Goal: Task Accomplishment & Management: Use online tool/utility

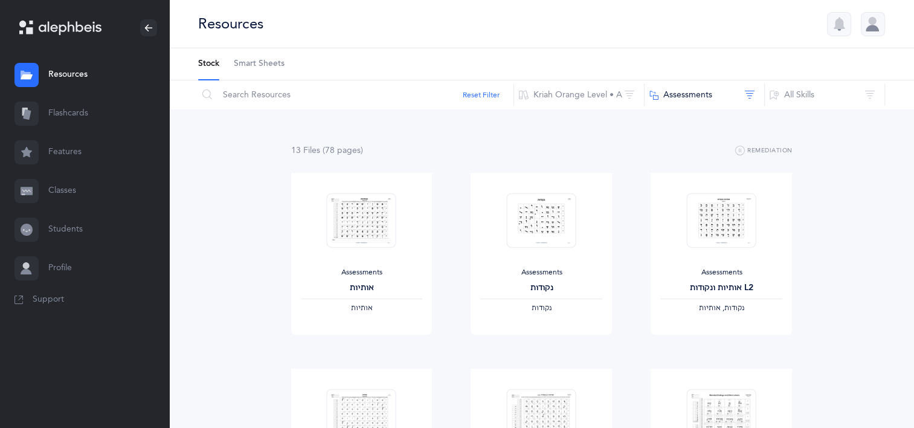
click at [253, 68] on span "Smart Sheets" at bounding box center [259, 64] width 51 height 12
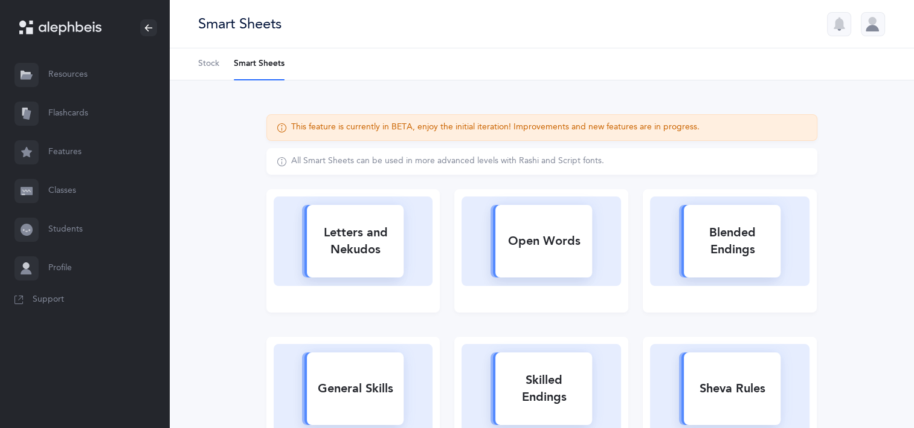
click at [383, 248] on div "Letters and Nekudos" at bounding box center [355, 241] width 97 height 48
select select
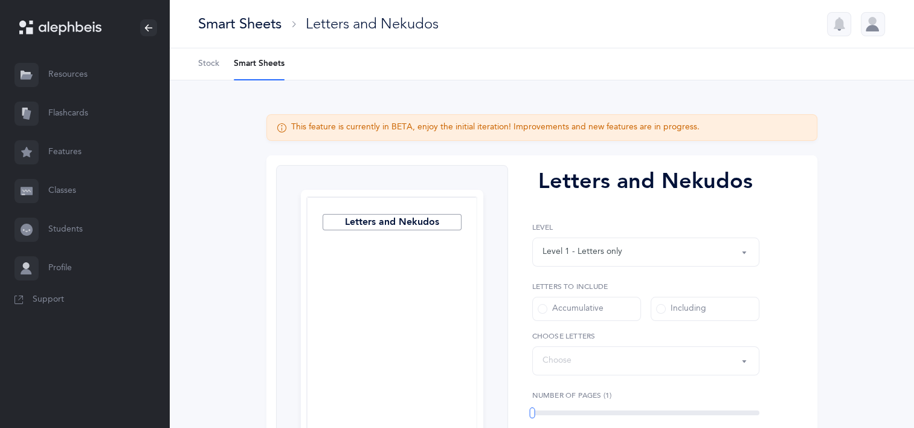
select select "27"
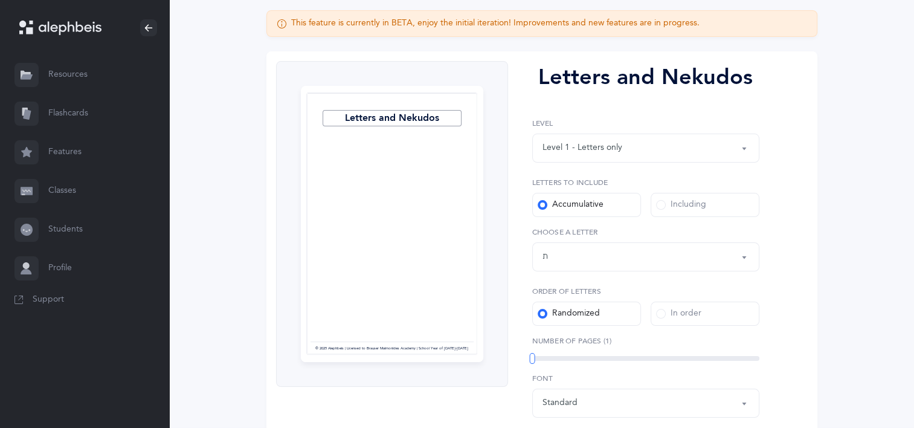
scroll to position [109, 0]
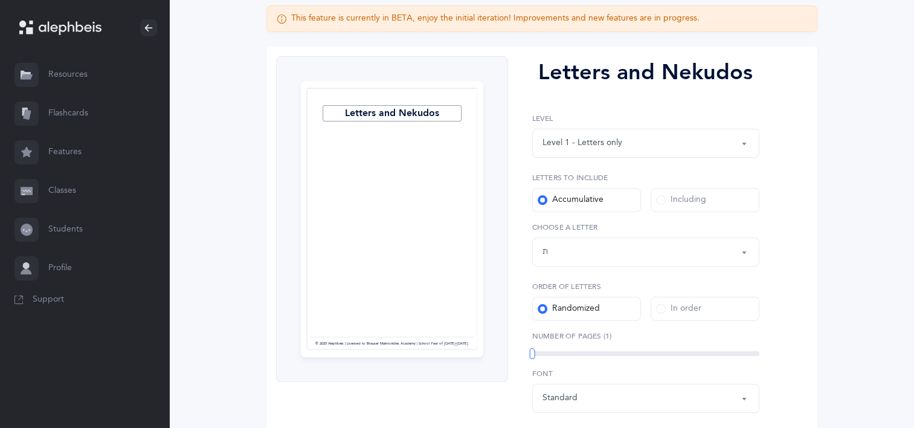
click at [675, 205] on div "Including" at bounding box center [681, 200] width 50 height 12
click at [0, 0] on input "Including" at bounding box center [0, 0] width 0 height 0
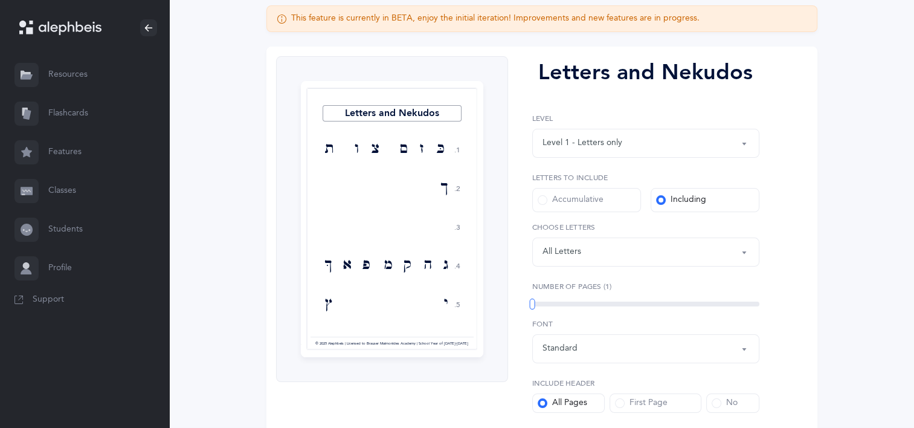
click at [671, 250] on div "Letters: All Letters" at bounding box center [646, 252] width 207 height 21
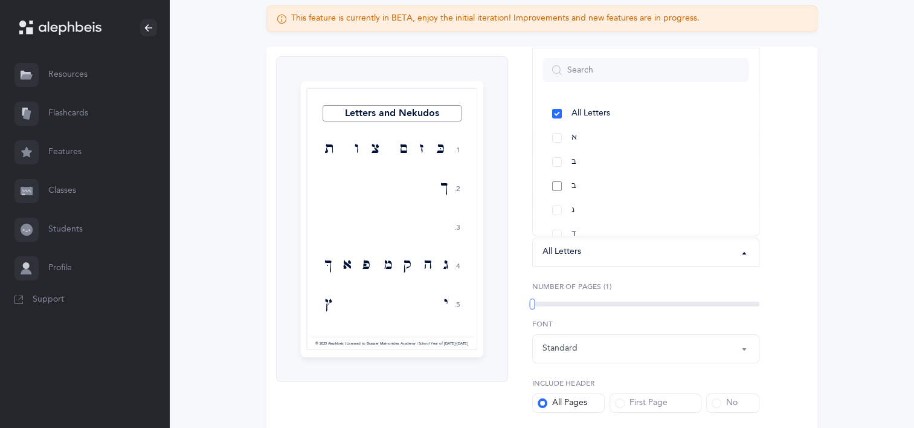
click at [558, 188] on link "ב" at bounding box center [646, 186] width 207 height 24
select select "2"
click at [580, 182] on link "ו" at bounding box center [646, 186] width 207 height 24
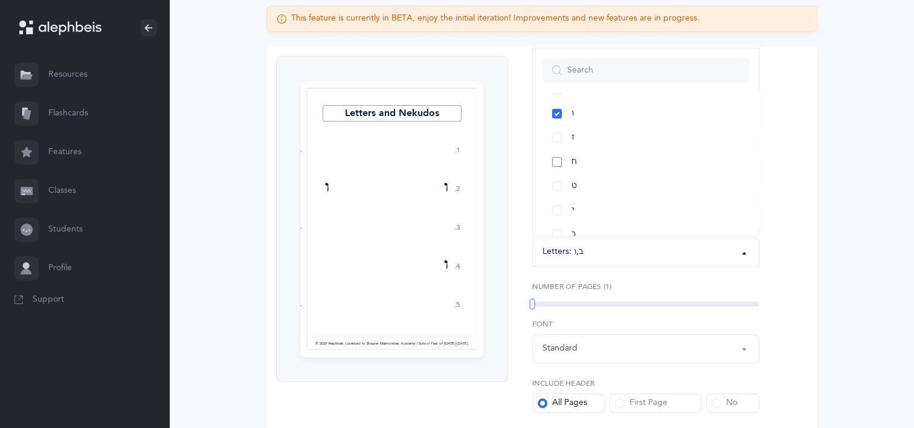
click at [551, 159] on link "ח" at bounding box center [646, 162] width 207 height 24
click at [558, 181] on link "ט" at bounding box center [646, 186] width 207 height 24
click at [610, 160] on link "כּ" at bounding box center [646, 162] width 207 height 24
click at [612, 196] on link "ךּ" at bounding box center [646, 186] width 207 height 24
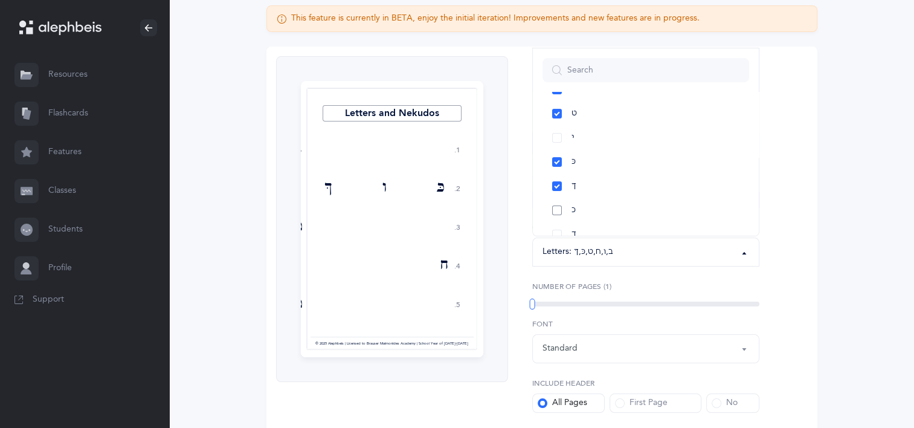
click at [604, 212] on link "כ" at bounding box center [646, 210] width 207 height 24
click at [615, 226] on link "ך" at bounding box center [646, 234] width 207 height 24
click at [628, 178] on link "ע" at bounding box center [646, 186] width 207 height 24
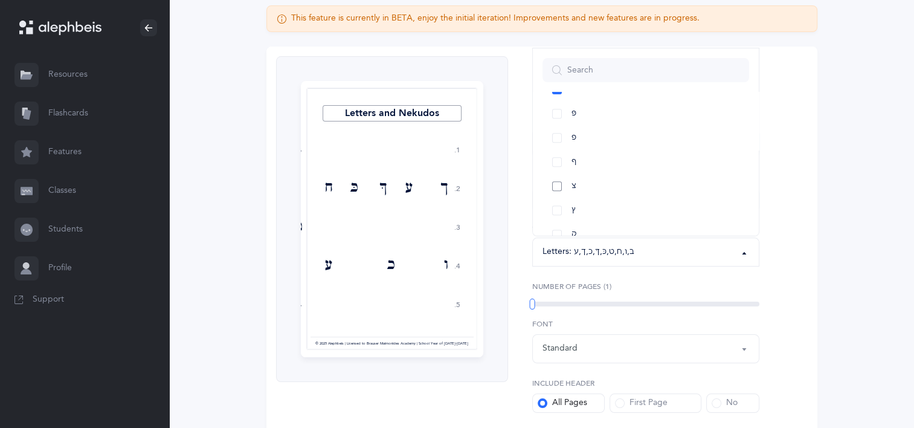
click at [581, 189] on link "צ" at bounding box center [646, 186] width 207 height 24
click at [570, 210] on link "ץ" at bounding box center [646, 215] width 207 height 24
click at [652, 160] on link "ק" at bounding box center [646, 167] width 207 height 24
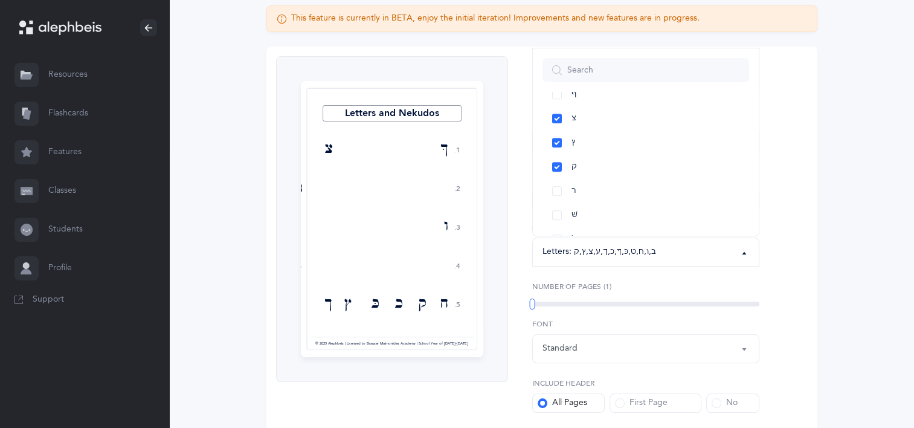
scroll to position [600, 0]
click at [761, 97] on div "Letters and Nekudos Level 1 - Letters only Level 2 - Nekudos only Level 3 - Let…" at bounding box center [641, 263] width 266 height 415
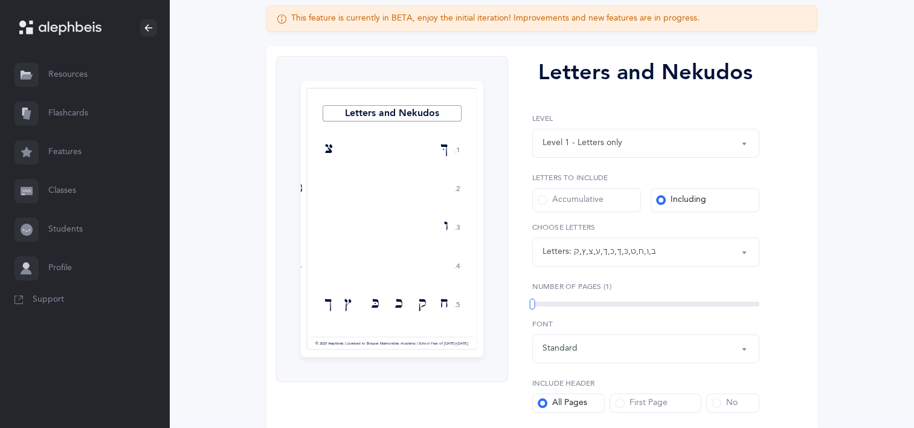
click at [761, 97] on div "Letters and Nekudos Level 1 - Letters only Level 2 - Nekudos only Level 3 - Let…" at bounding box center [641, 263] width 266 height 415
click at [742, 205] on label "Including" at bounding box center [705, 200] width 109 height 24
click at [0, 0] on input "Including" at bounding box center [0, 0] width 0 height 0
click at [739, 249] on div "Letters: ב , ו , ח , ט , כּ , ךּ , כ , ך , ע , צ , ץ , ק" at bounding box center [646, 252] width 207 height 21
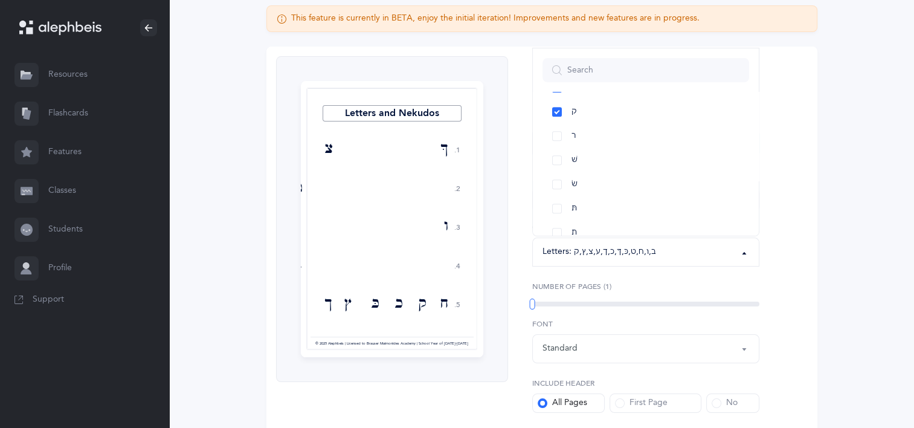
scroll to position [696, 0]
click at [613, 135] on link "שׁ" at bounding box center [646, 143] width 207 height 24
click at [611, 164] on link "שׂ" at bounding box center [646, 167] width 207 height 24
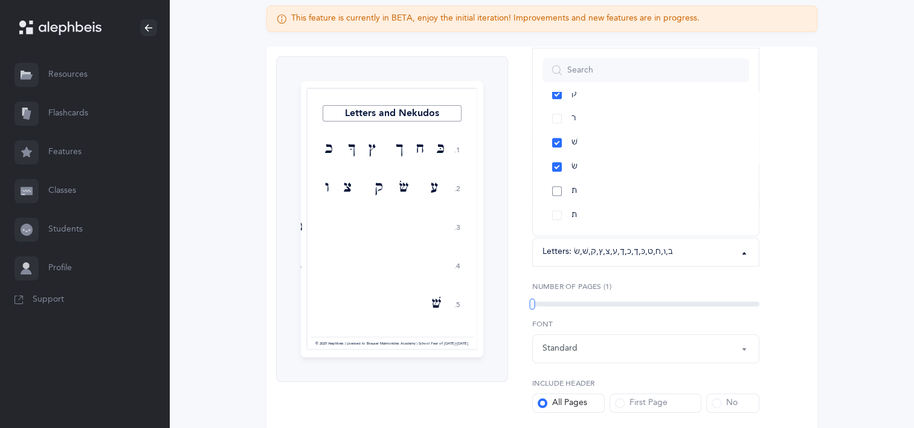
click at [554, 188] on link "תּ" at bounding box center [646, 191] width 207 height 24
click at [557, 215] on link "ת" at bounding box center [646, 215] width 207 height 24
click at [763, 211] on div "Including" at bounding box center [705, 200] width 118 height 24
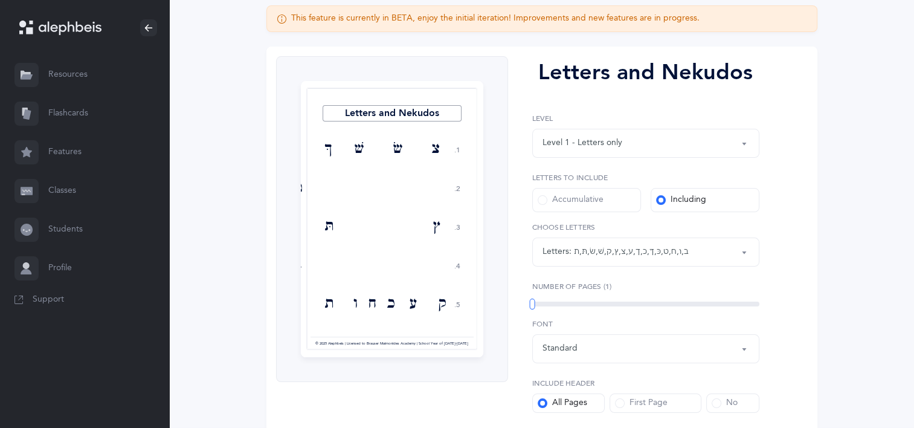
click at [763, 211] on div "Including" at bounding box center [705, 200] width 118 height 24
click at [743, 257] on button "Letters: ב , ו , ח , ט , כּ , ךּ , כ , [DEMOGRAPHIC_DATA] , ע , צ , ץ , ק , שׁ …" at bounding box center [645, 252] width 227 height 29
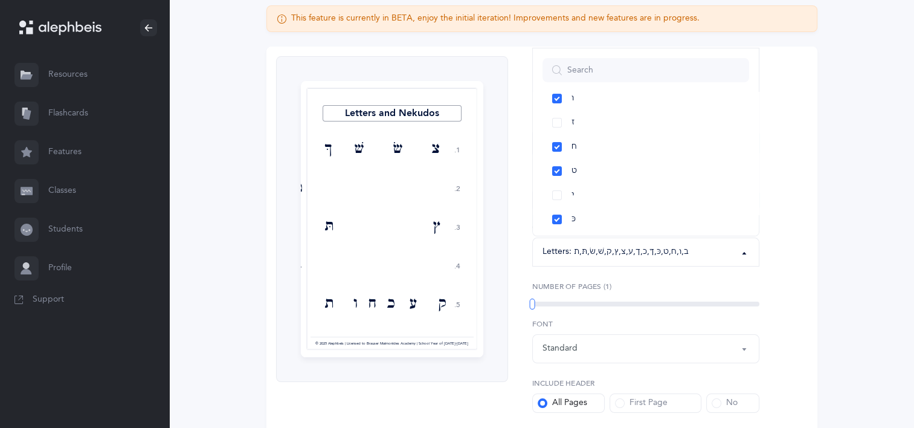
scroll to position [195, 0]
click at [555, 161] on link "ט" at bounding box center [646, 161] width 207 height 24
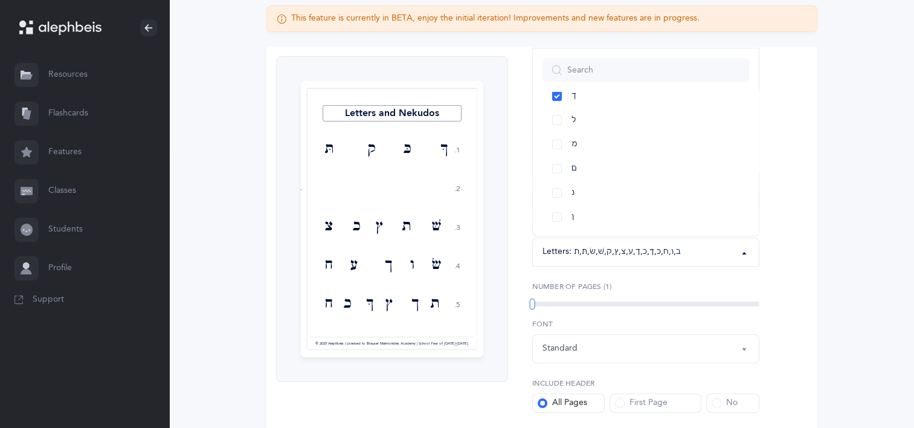
scroll to position [461, 0]
click at [557, 185] on link "ע" at bounding box center [646, 185] width 207 height 24
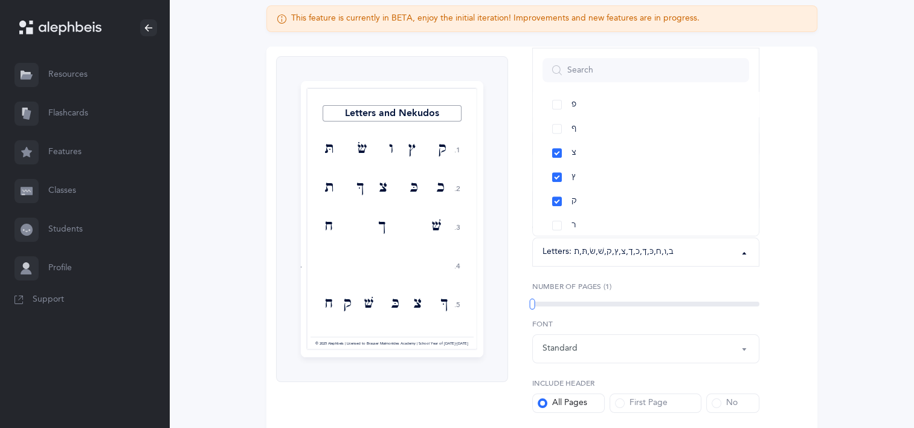
scroll to position [603, 0]
click at [614, 142] on link "צ" at bounding box center [646, 139] width 207 height 24
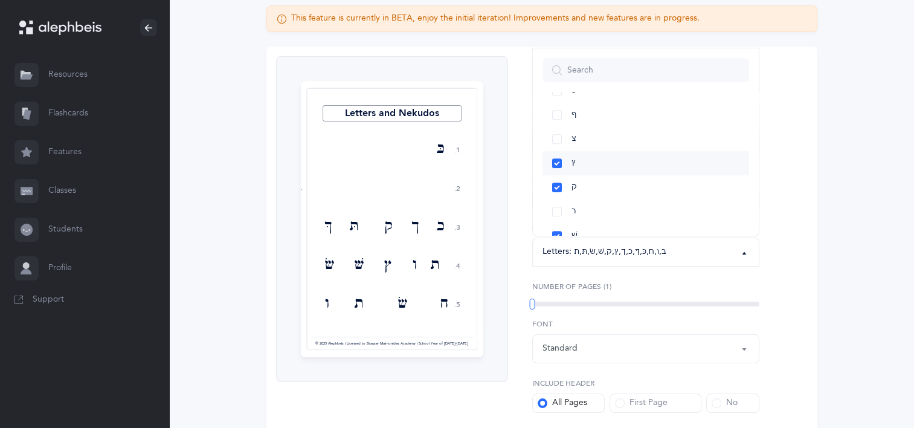
click at [616, 169] on link "ץ" at bounding box center [646, 163] width 207 height 24
click at [616, 191] on link "ק" at bounding box center [646, 187] width 207 height 24
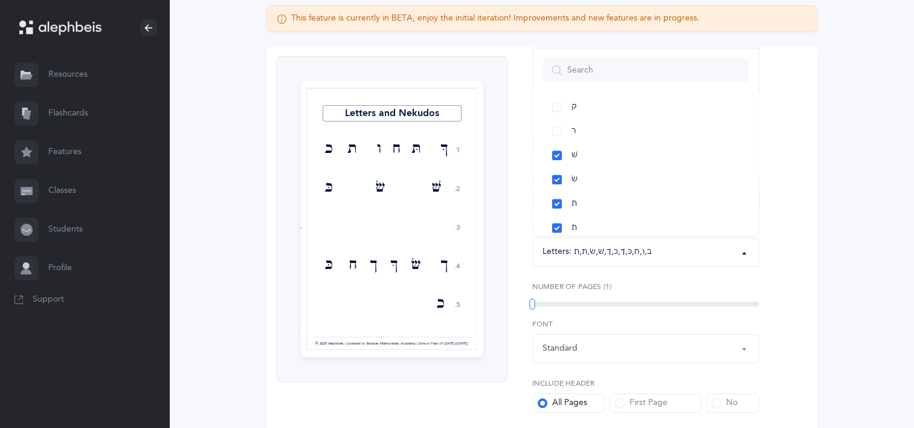
scroll to position [696, 0]
click at [579, 139] on link "שׁ" at bounding box center [646, 143] width 207 height 24
click at [576, 170] on span "שׂ" at bounding box center [575, 166] width 6 height 11
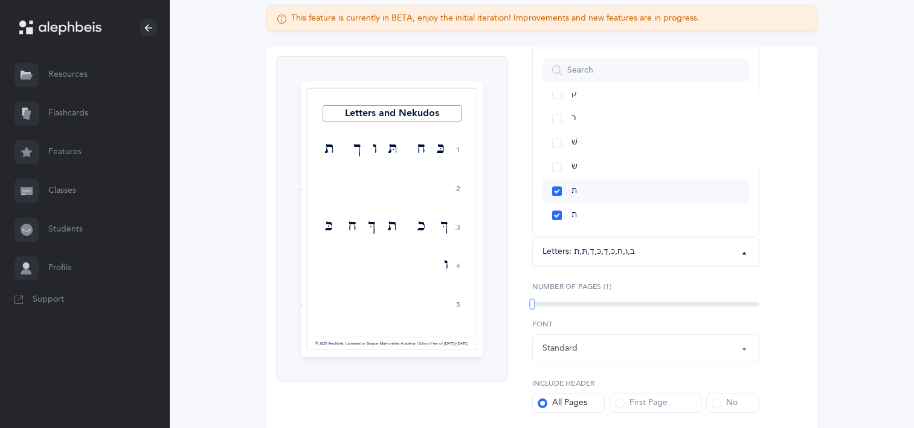
click at [576, 195] on span "תּ" at bounding box center [574, 191] width 5 height 11
click at [556, 216] on link "ת" at bounding box center [646, 215] width 207 height 24
click at [799, 210] on div "Letters and Nekudos 1. 2. 3. 4. 5. כ ו ךּ כּ ב [DEMOGRAPHIC_DATA] ח כּ ו ב ךּ ח…" at bounding box center [542, 264] width 551 height 434
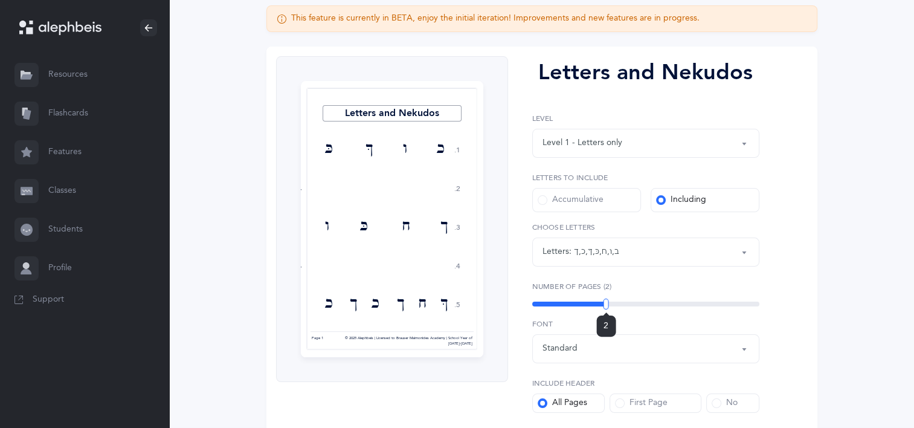
drag, startPoint x: 535, startPoint y: 302, endPoint x: 607, endPoint y: 311, distance: 72.5
click at [607, 306] on div "2" at bounding box center [645, 304] width 227 height 5
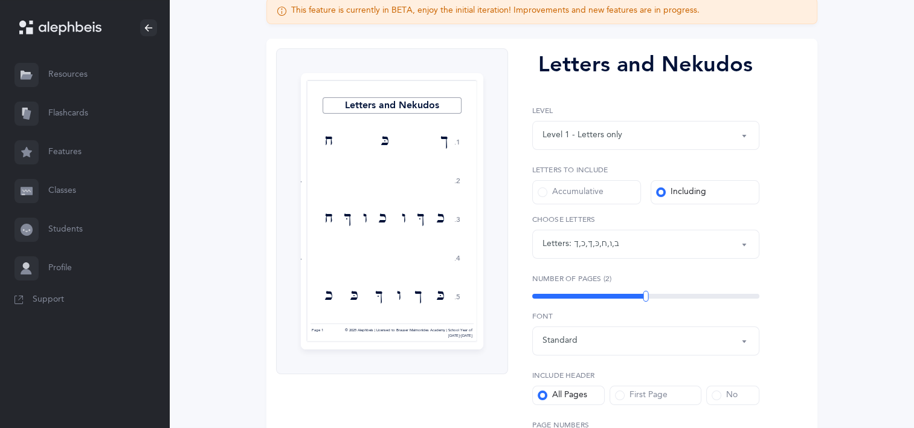
scroll to position [138, 0]
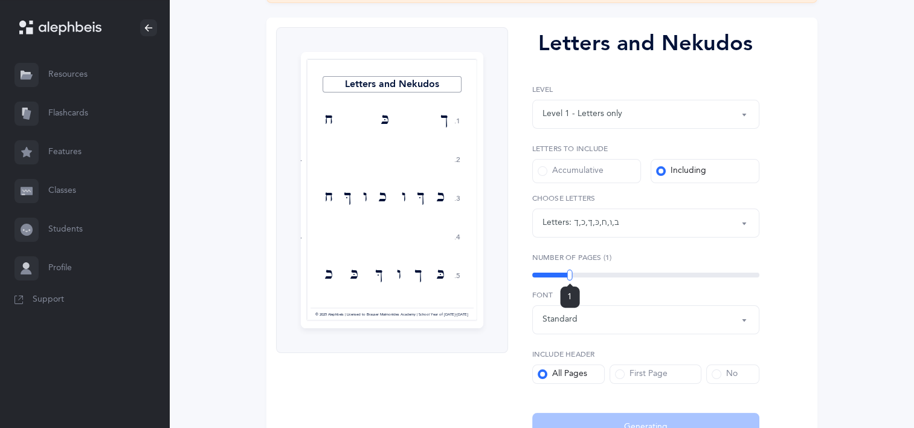
drag, startPoint x: 646, startPoint y: 275, endPoint x: 569, endPoint y: 299, distance: 79.9
click at [569, 280] on div "1" at bounding box center [570, 275] width 5 height 11
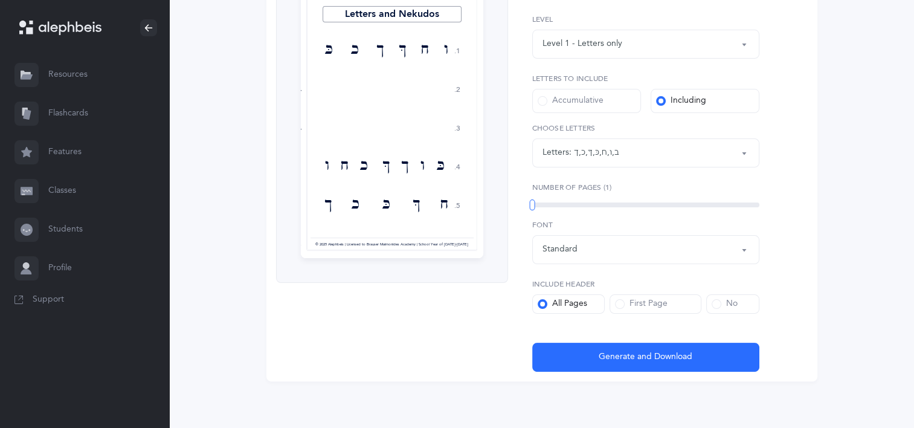
scroll to position [209, 0]
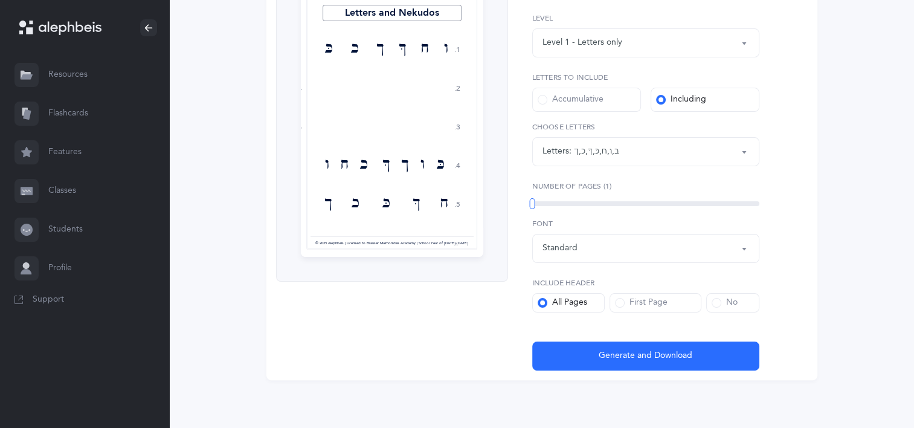
click at [620, 251] on div "Standard" at bounding box center [646, 248] width 207 height 21
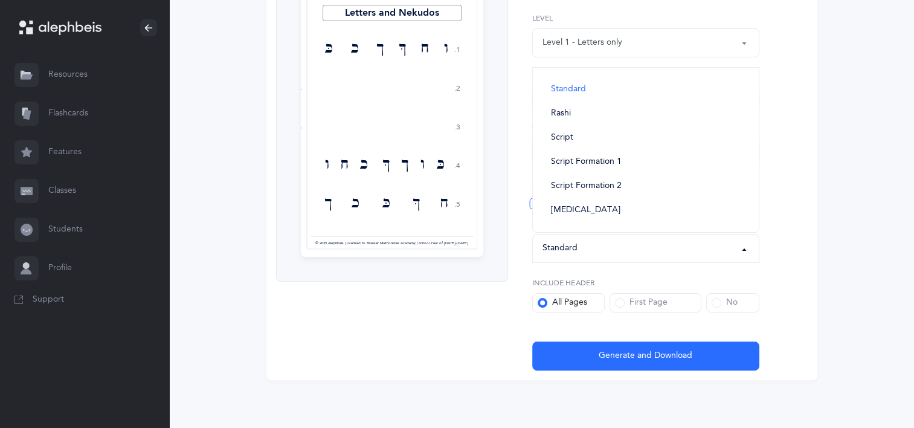
click at [440, 375] on div "Letters and Nekudos 1. 2. 3. 4. 5. ו ח ךּ [DEMOGRAPHIC_DATA] כ כּ ב ב כּ ו [DEM…" at bounding box center [542, 163] width 551 height 434
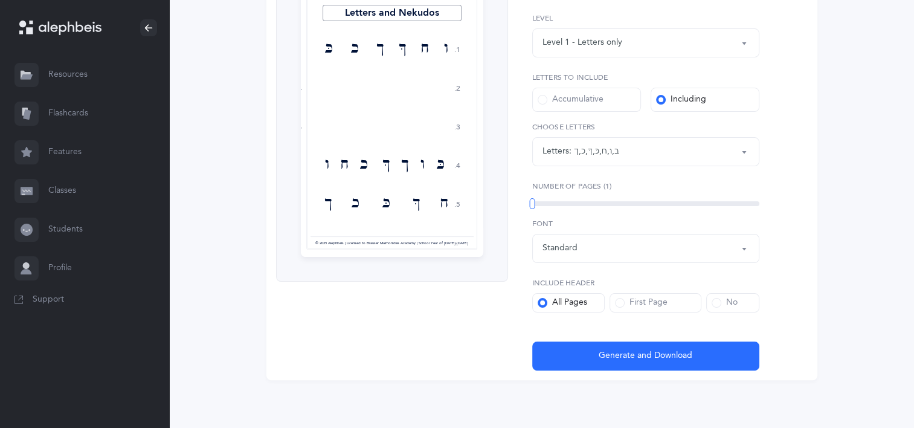
click at [728, 308] on div "No" at bounding box center [725, 303] width 26 height 12
click at [0, 0] on input "No" at bounding box center [0, 0] width 0 height 0
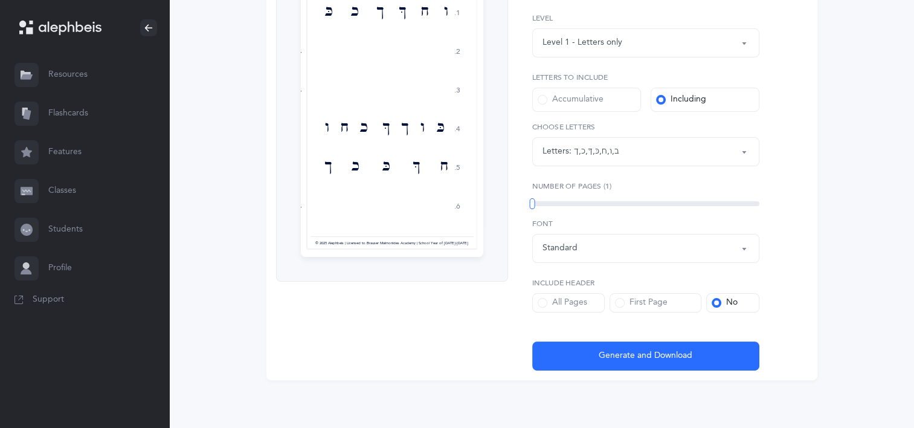
click at [612, 303] on label "First Page" at bounding box center [656, 302] width 92 height 19
click at [0, 0] on input "First Page" at bounding box center [0, 0] width 0 height 0
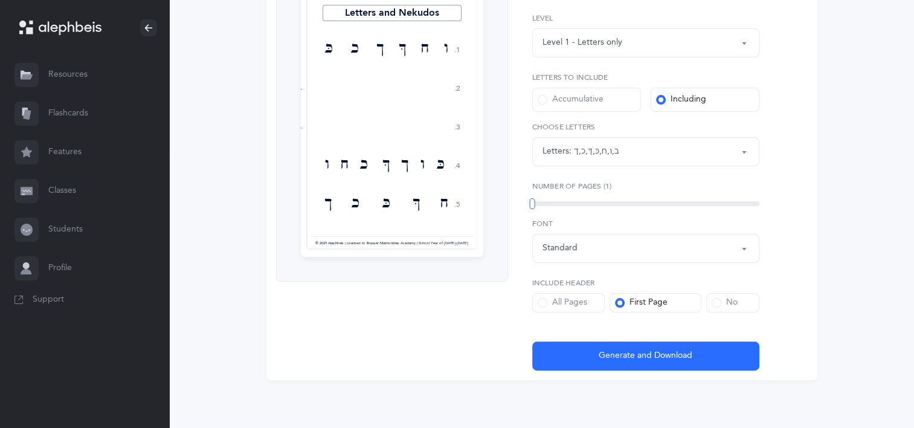
click at [713, 296] on label "No" at bounding box center [733, 302] width 53 height 19
click at [0, 0] on input "No" at bounding box center [0, 0] width 0 height 0
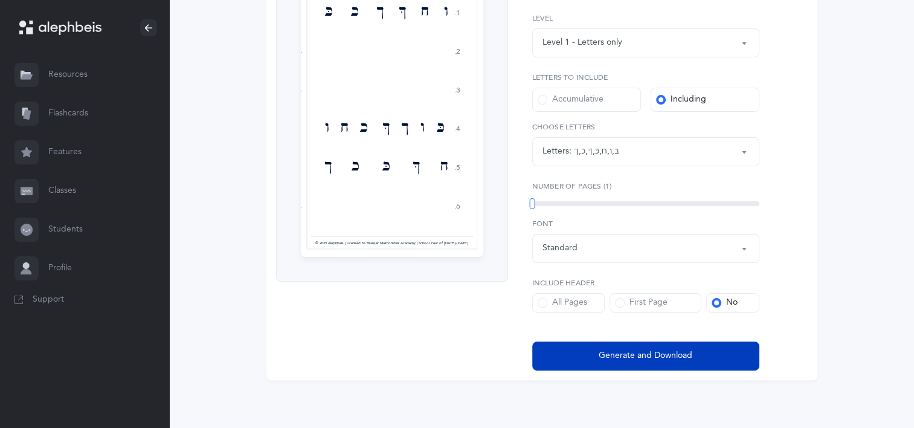
click at [662, 357] on span "Generate and Download" at bounding box center [646, 355] width 94 height 13
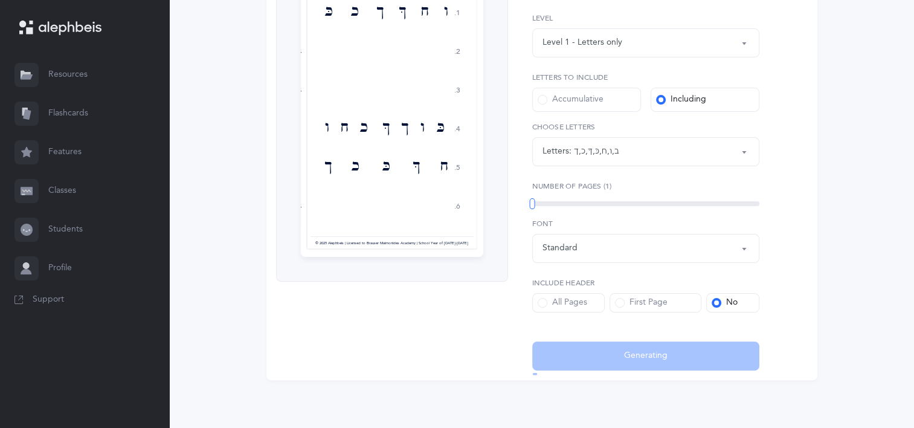
select select "2"
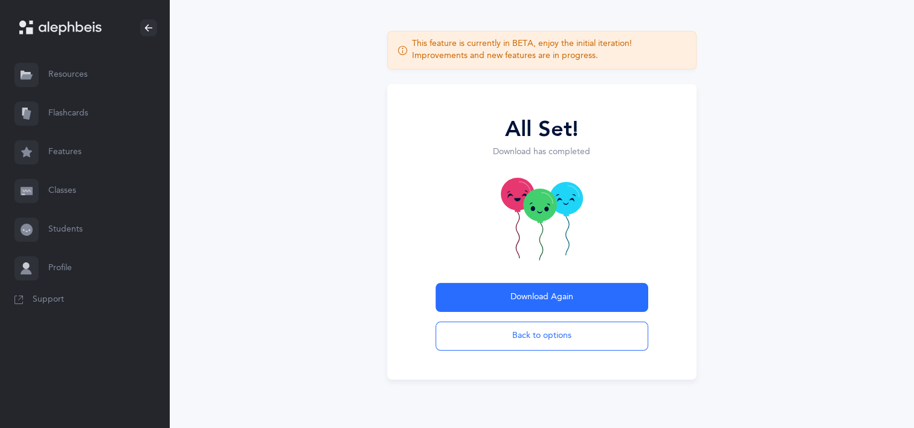
scroll to position [51, 0]
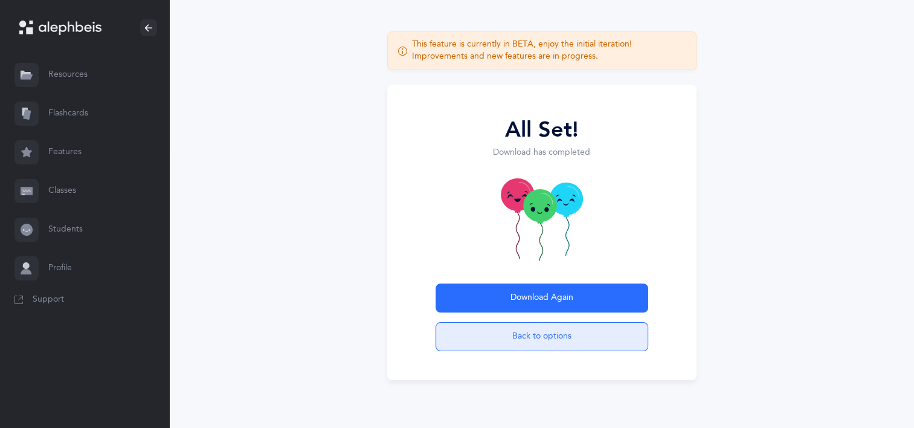
click at [484, 334] on button "Back to options" at bounding box center [542, 336] width 213 height 29
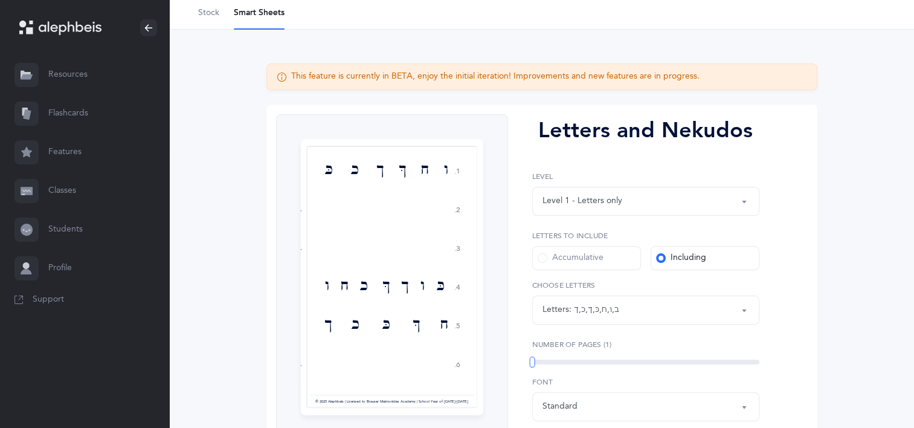
scroll to position [83, 0]
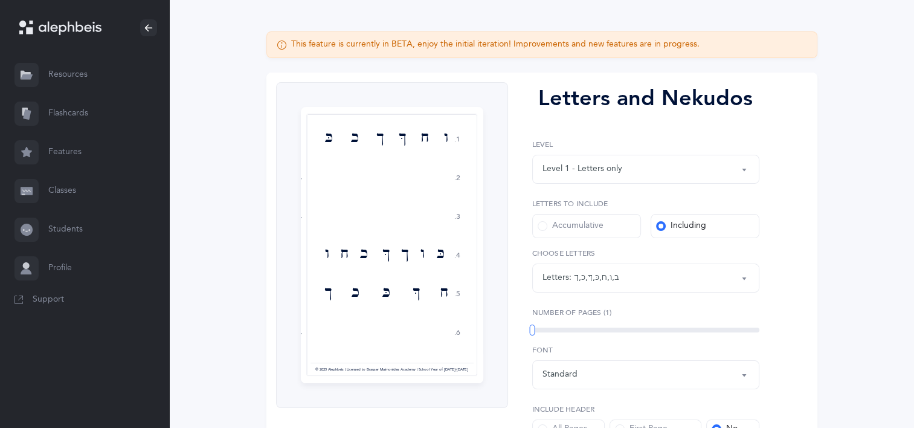
click at [673, 223] on div "Including" at bounding box center [681, 226] width 50 height 12
click at [0, 0] on input "Including" at bounding box center [0, 0] width 0 height 0
click at [662, 278] on div "Letters: ב , ו , ח , כּ , ךּ , כ , [DEMOGRAPHIC_DATA]" at bounding box center [646, 278] width 207 height 21
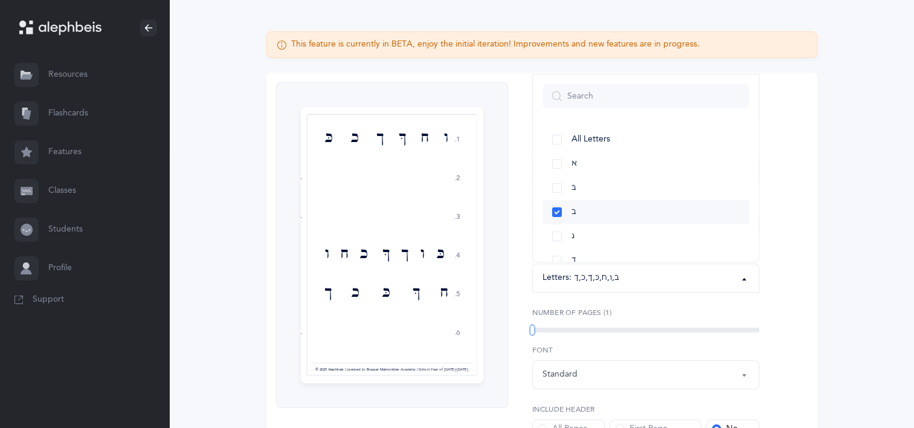
click at [560, 207] on link "ב" at bounding box center [646, 212] width 207 height 24
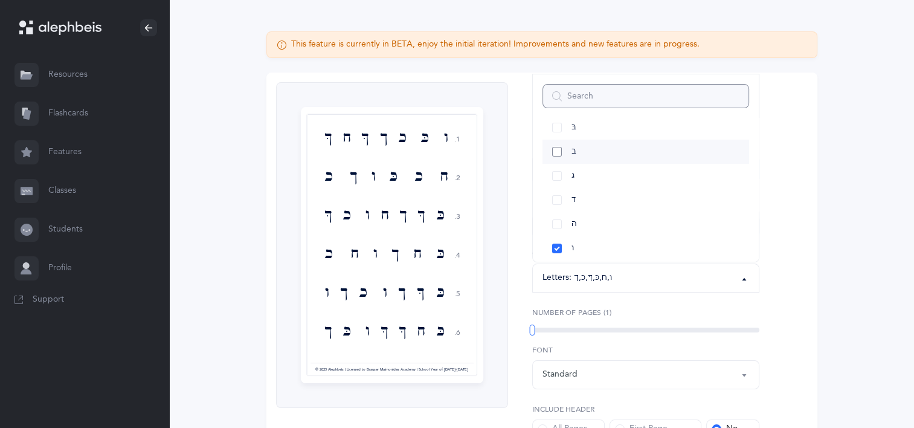
scroll to position [121, 0]
click at [560, 186] on link "ו" at bounding box center [646, 188] width 207 height 24
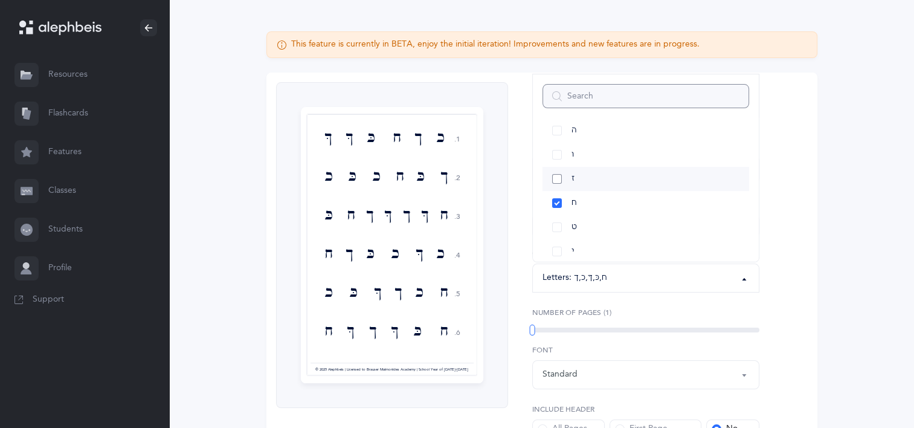
scroll to position [181, 0]
click at [555, 175] on link "ח" at bounding box center [646, 176] width 207 height 24
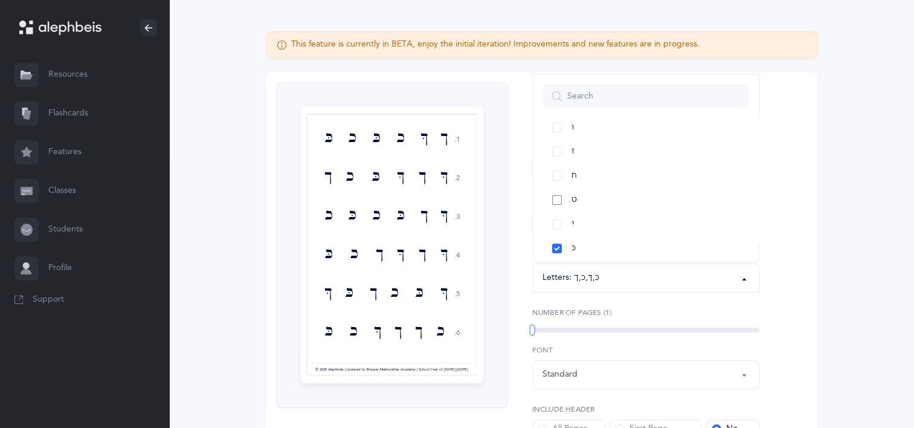
click at [558, 200] on link "ט" at bounding box center [646, 200] width 207 height 24
select select "9"
click at [556, 248] on link "כּ" at bounding box center [646, 248] width 207 height 24
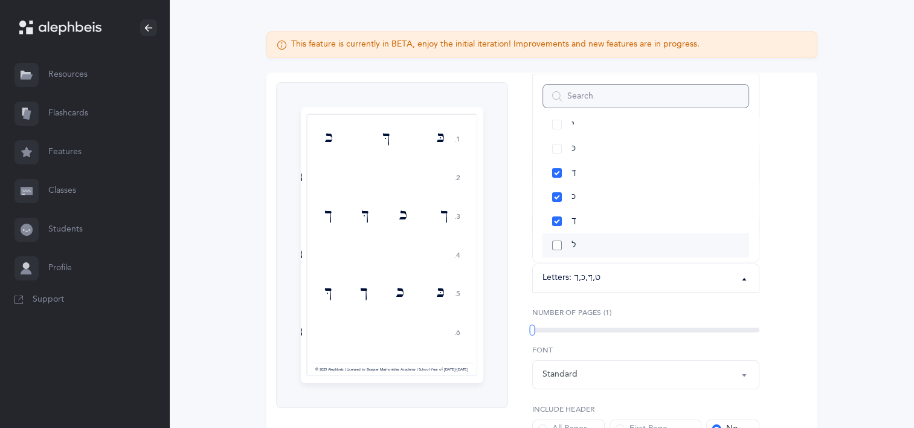
scroll to position [302, 0]
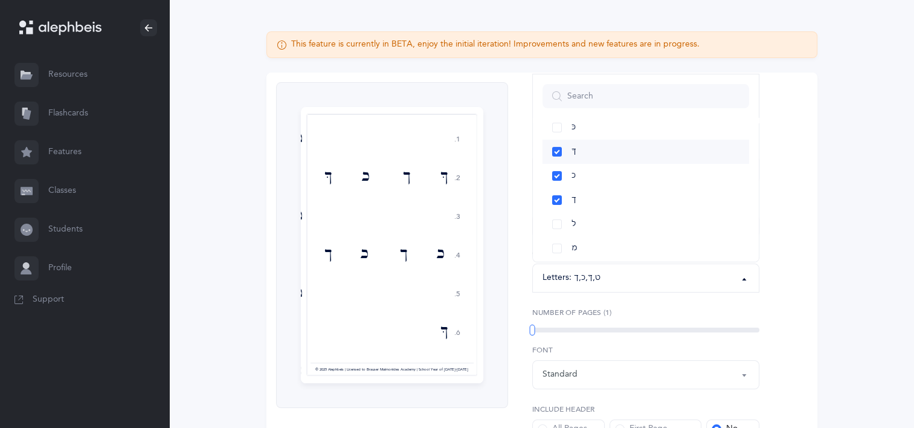
click at [556, 153] on link "ךּ" at bounding box center [646, 152] width 207 height 24
click at [558, 173] on link "כ" at bounding box center [646, 176] width 207 height 24
click at [560, 198] on link "ך" at bounding box center [646, 200] width 207 height 24
click at [559, 215] on link "תּ" at bounding box center [646, 217] width 207 height 24
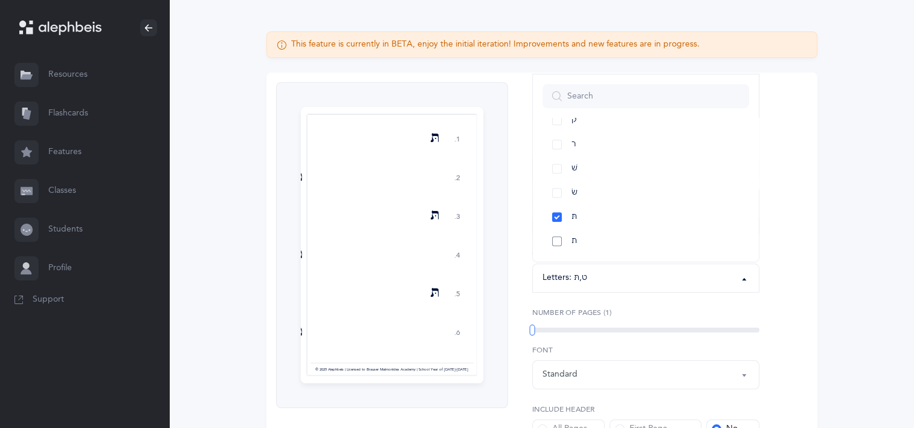
click at [556, 236] on link "ת" at bounding box center [646, 241] width 207 height 24
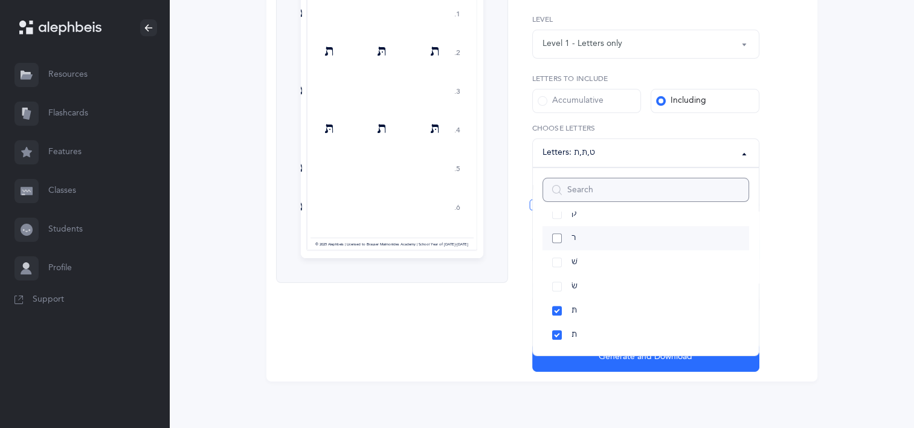
scroll to position [209, 0]
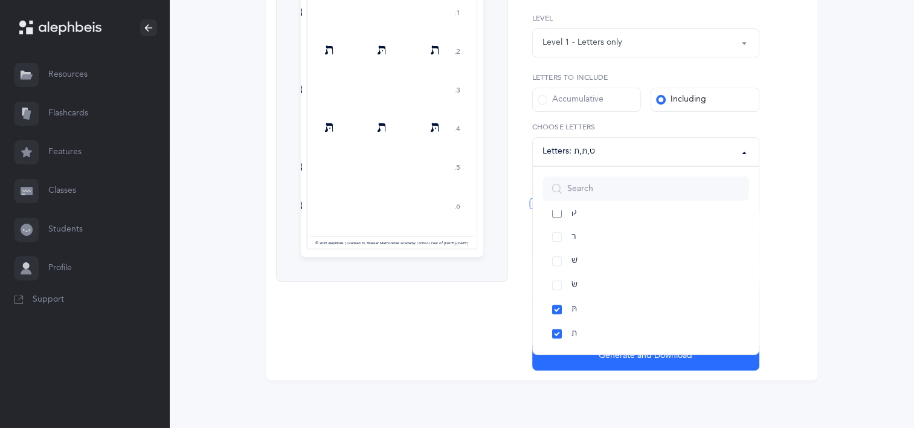
click at [592, 214] on link "ק" at bounding box center [646, 213] width 207 height 24
click at [560, 215] on link "ק" at bounding box center [646, 213] width 207 height 24
click at [572, 286] on span "שׂ" at bounding box center [575, 285] width 6 height 11
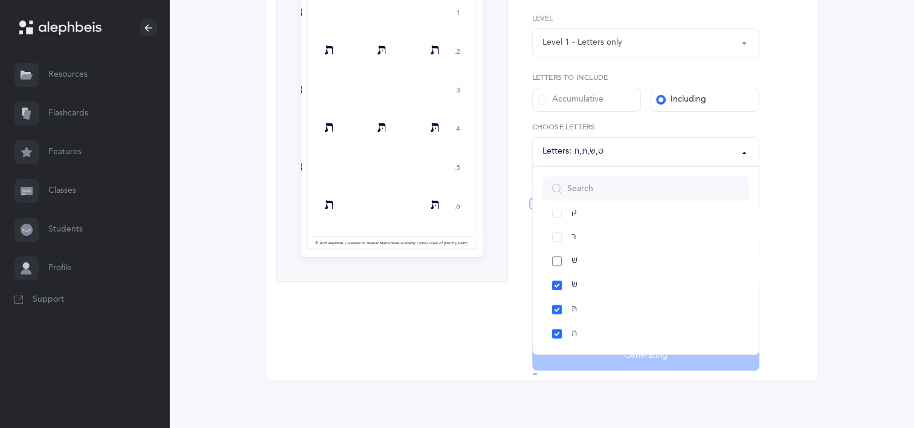
click at [569, 260] on link "שׁ" at bounding box center [646, 261] width 207 height 24
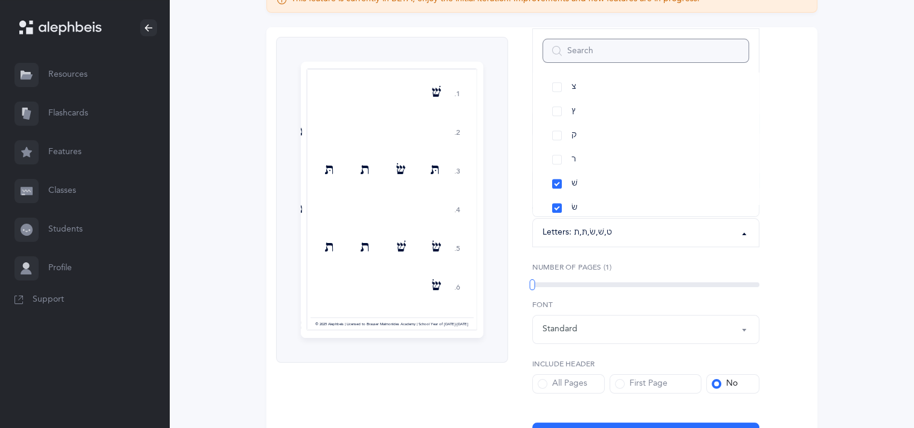
scroll to position [149, 0]
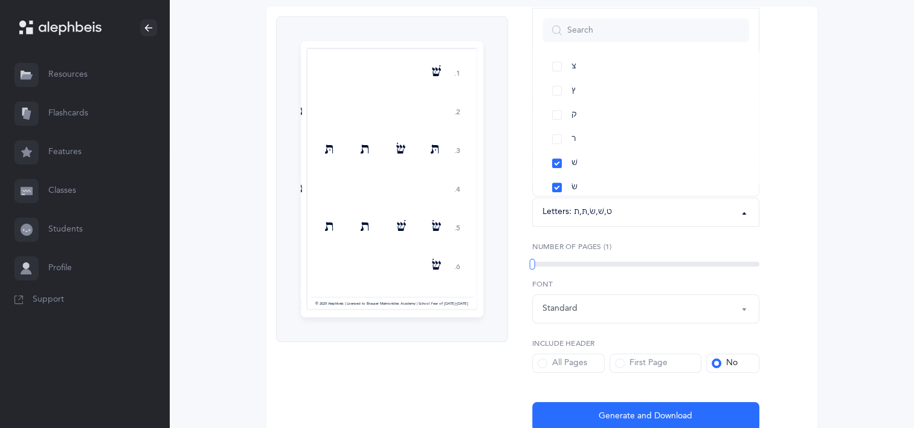
click at [804, 268] on div "Letters and Nekudos 1. 2. 3. 4. 5. 6. שׁ ט תּ שׂ ת תּ ט שׂ שׁ ת ת שׂ ט תּ שׁ שׁ…" at bounding box center [542, 224] width 551 height 434
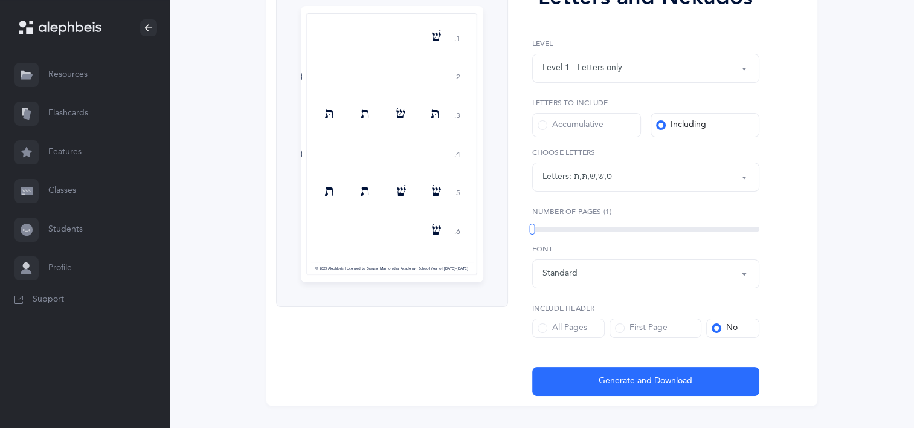
scroll to position [209, 0]
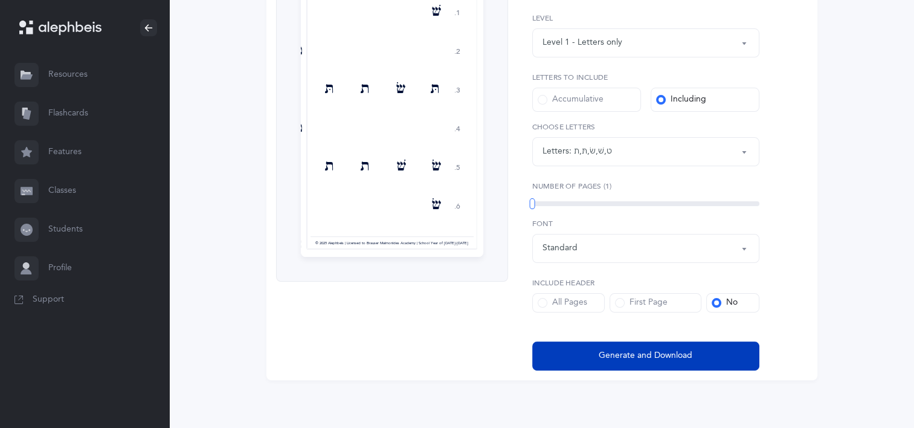
click at [667, 357] on span "Generate and Download" at bounding box center [646, 355] width 94 height 13
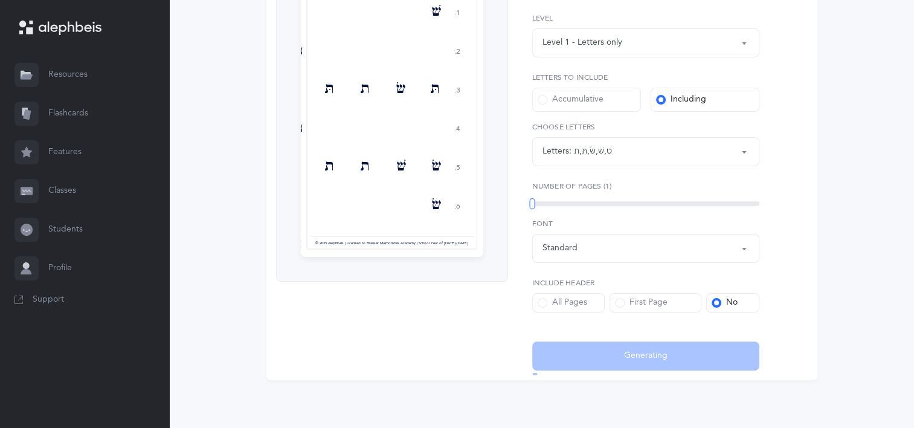
select select "9"
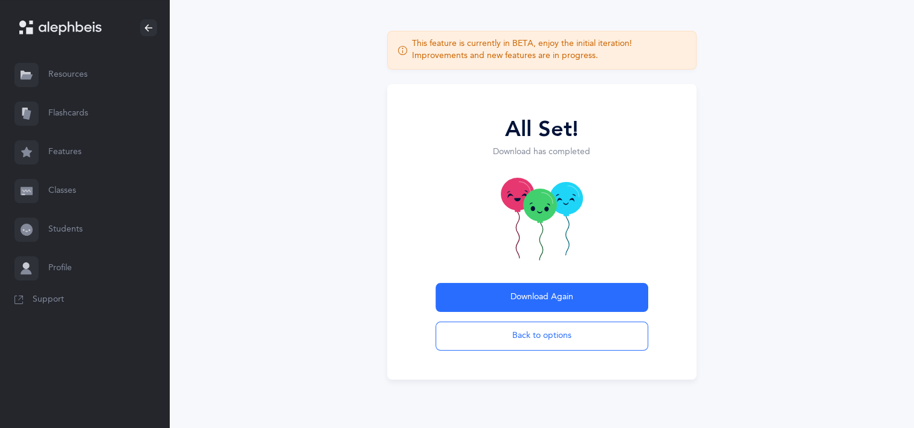
scroll to position [51, 0]
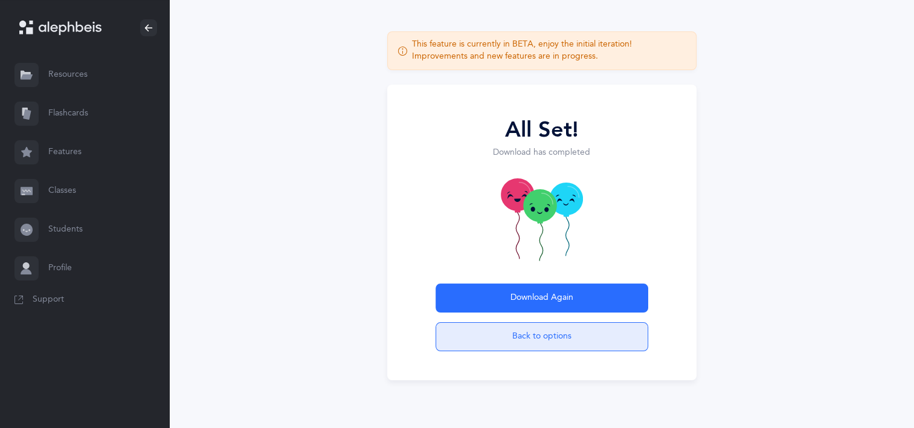
click at [600, 344] on button "Back to options" at bounding box center [542, 336] width 213 height 29
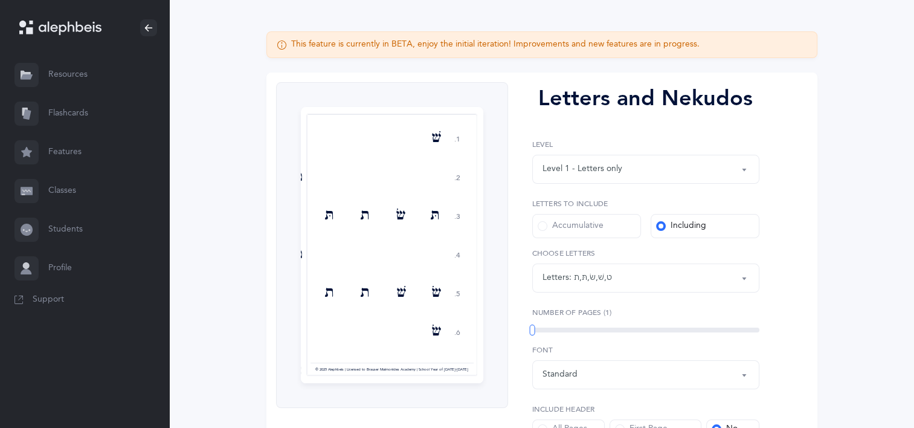
click at [612, 277] on div "ט , שׁ , שׂ , תּ , ת" at bounding box center [593, 277] width 38 height 13
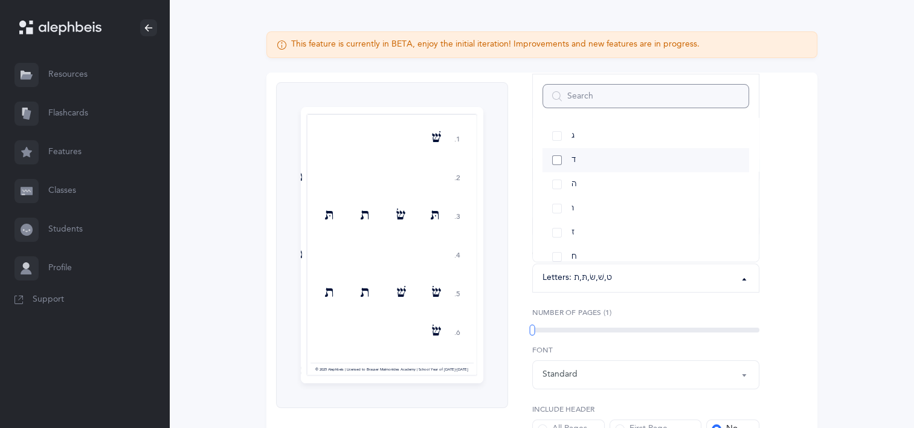
scroll to position [181, 0]
click at [587, 201] on link "ט" at bounding box center [646, 200] width 207 height 24
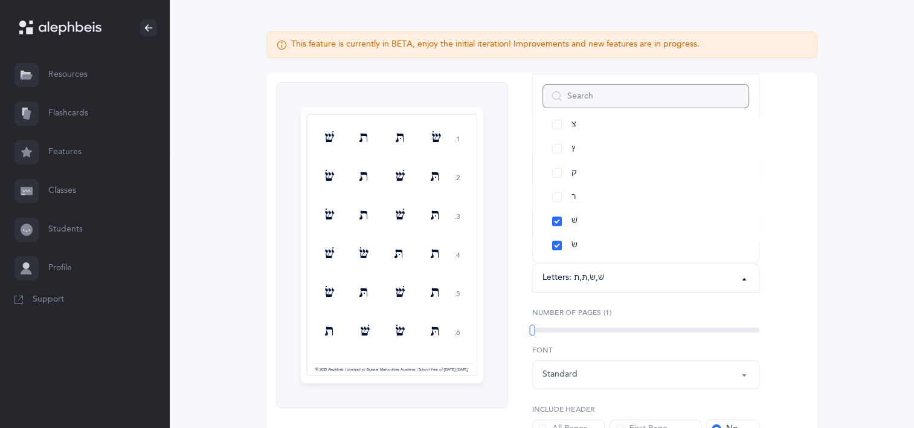
scroll to position [696, 0]
click at [584, 164] on link "שׁ" at bounding box center [646, 169] width 207 height 24
click at [587, 193] on link "שׂ" at bounding box center [646, 193] width 207 height 24
click at [589, 209] on link "תּ" at bounding box center [646, 217] width 207 height 24
select select "27"
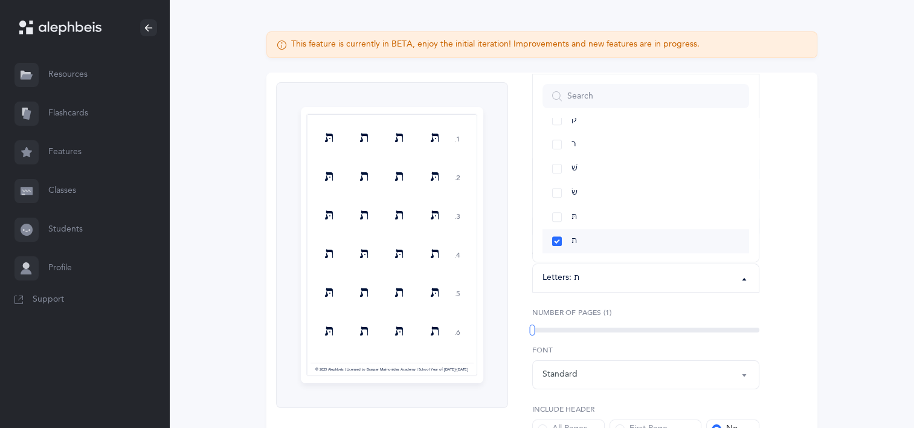
click at [590, 236] on link "ת" at bounding box center [646, 241] width 207 height 24
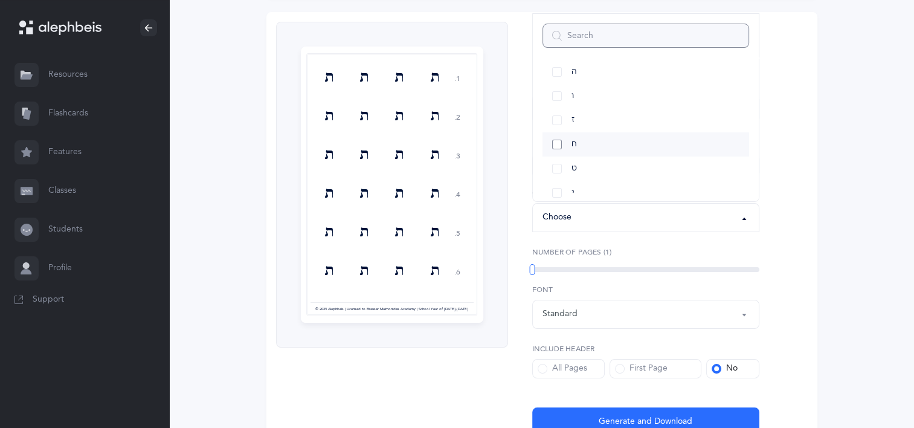
scroll to position [0, 0]
click at [595, 151] on link "ב" at bounding box center [646, 152] width 207 height 24
select select "2"
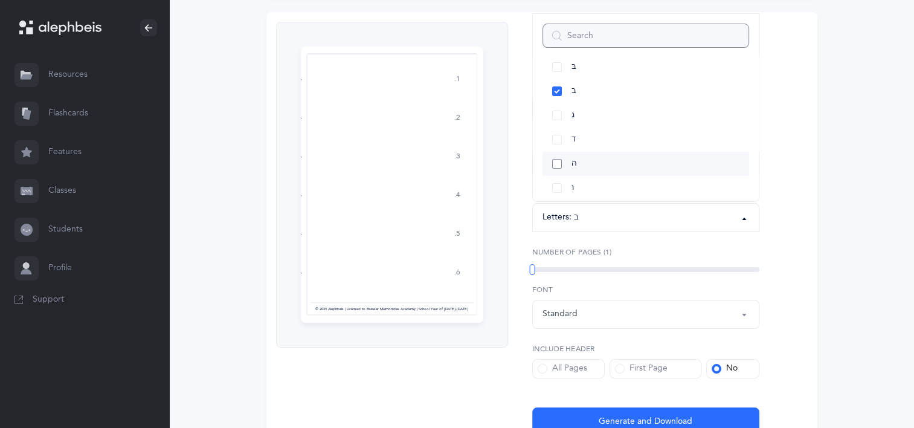
scroll to position [121, 0]
click at [590, 126] on link "ו" at bounding box center [646, 127] width 207 height 24
click at [610, 185] on link "ע" at bounding box center [646, 188] width 207 height 24
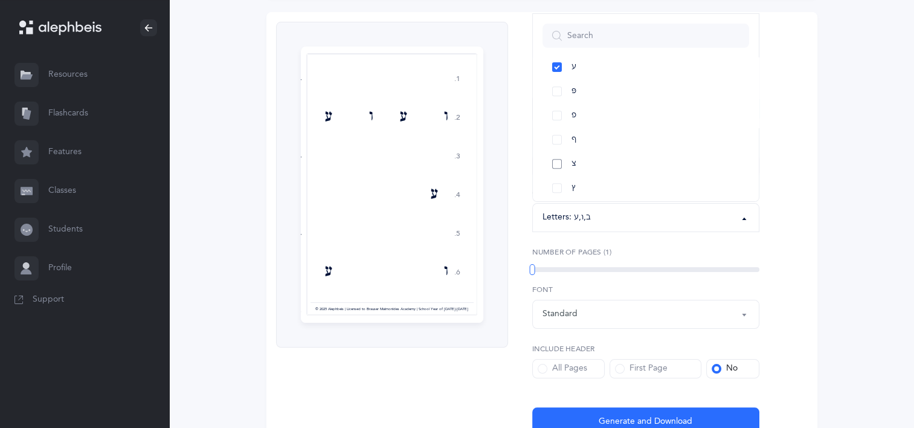
click at [600, 166] on link "צ" at bounding box center [646, 164] width 207 height 24
click at [604, 183] on link "ץ" at bounding box center [646, 188] width 207 height 24
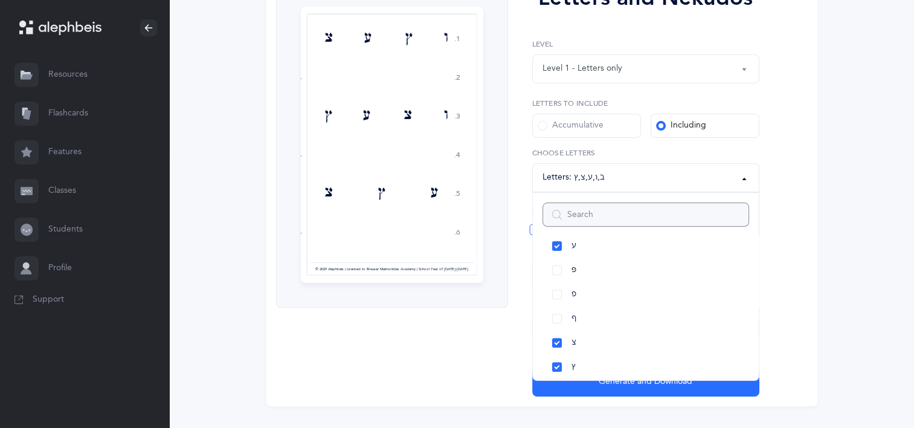
scroll to position [204, 0]
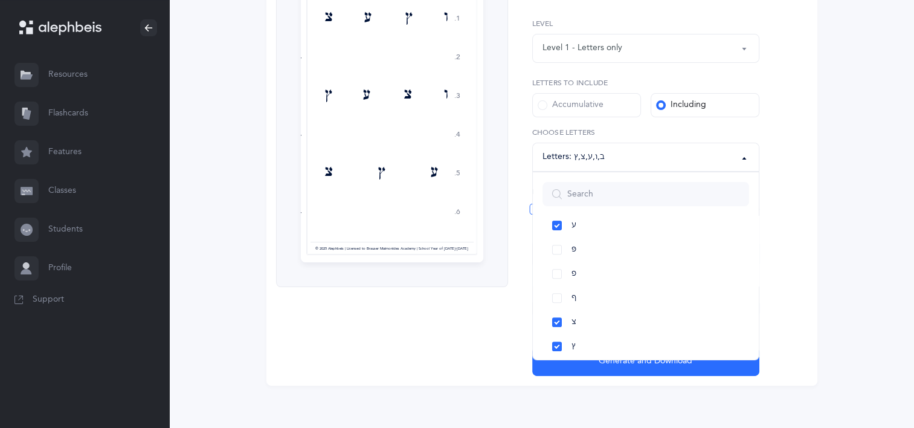
click at [825, 270] on div "This feature is currently in BETA, enjoy the initial iteration! Improvements an…" at bounding box center [542, 148] width 629 height 475
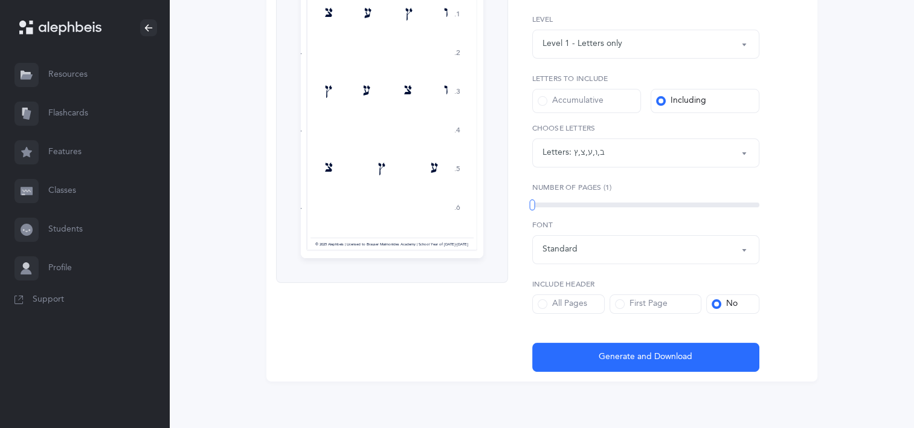
scroll to position [209, 0]
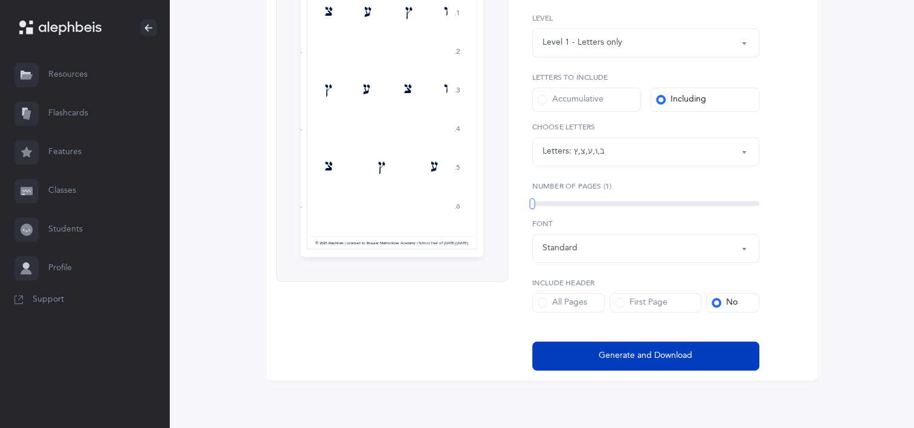
click at [710, 354] on button "Generate and Download" at bounding box center [645, 355] width 227 height 29
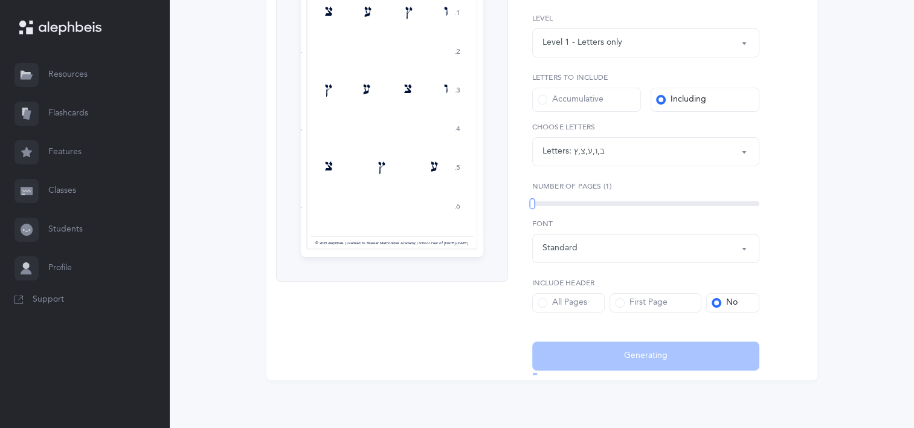
select select "2"
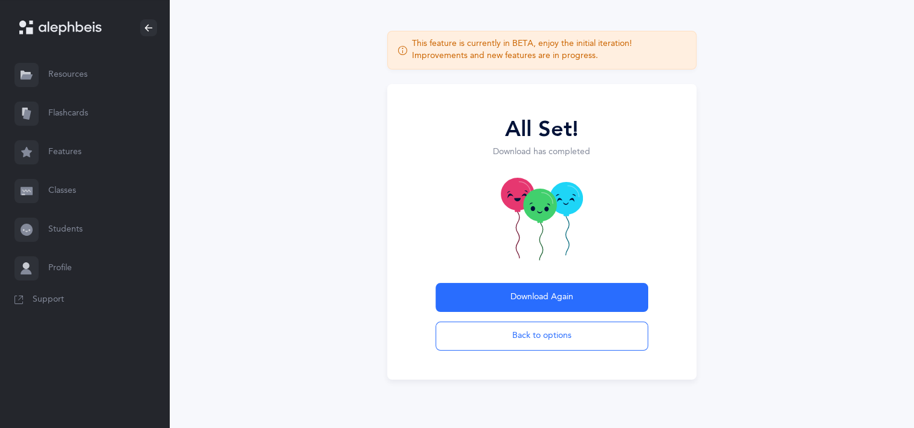
scroll to position [51, 0]
click at [561, 334] on button "Back to options" at bounding box center [542, 336] width 213 height 29
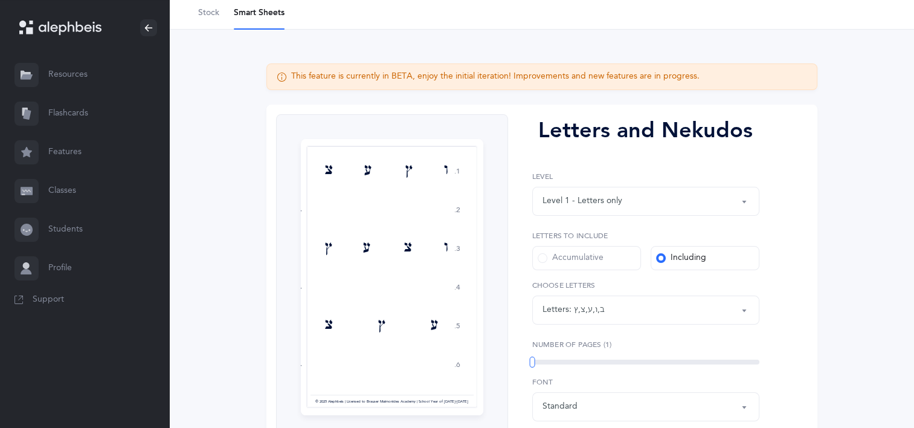
scroll to position [83, 0]
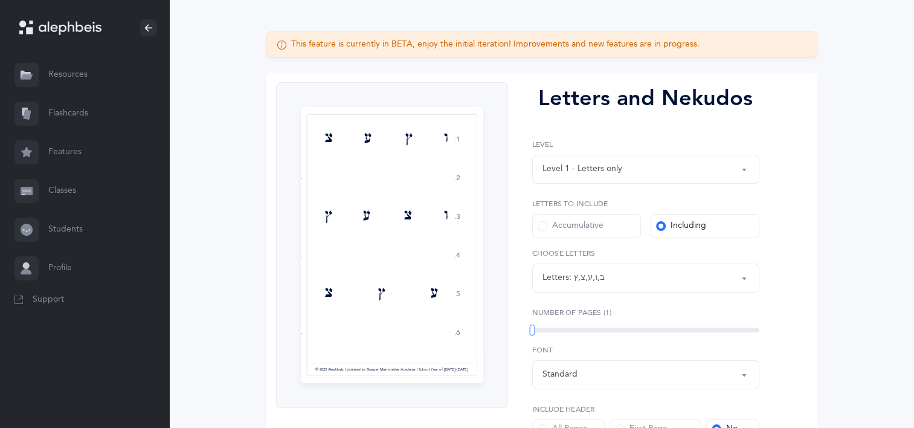
click at [631, 256] on label "Choose letters" at bounding box center [645, 253] width 227 height 11
click at [633, 275] on div "Letters: ב , ו , [PERSON_NAME] , צ , ץ" at bounding box center [646, 278] width 207 height 21
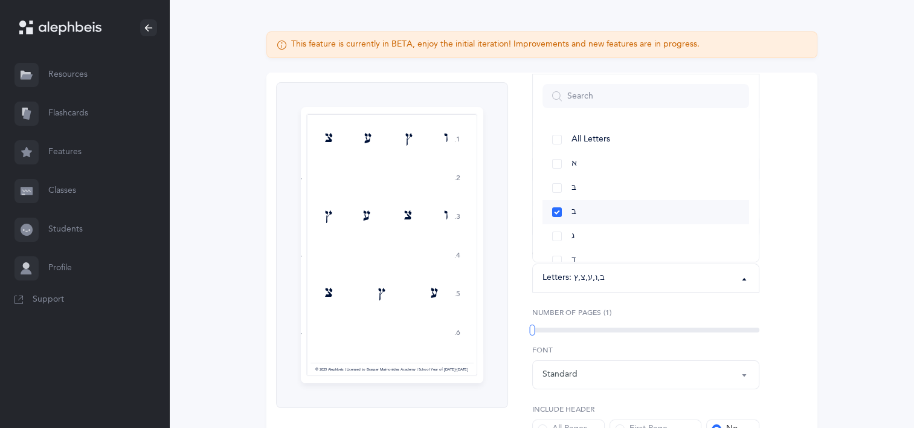
click at [569, 208] on link "ב" at bounding box center [646, 212] width 207 height 24
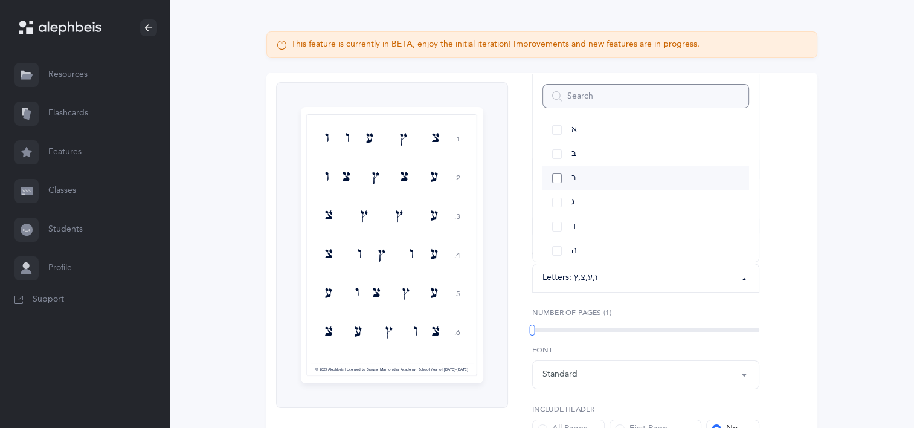
scroll to position [60, 0]
click at [591, 244] on link "ו" at bounding box center [646, 248] width 207 height 24
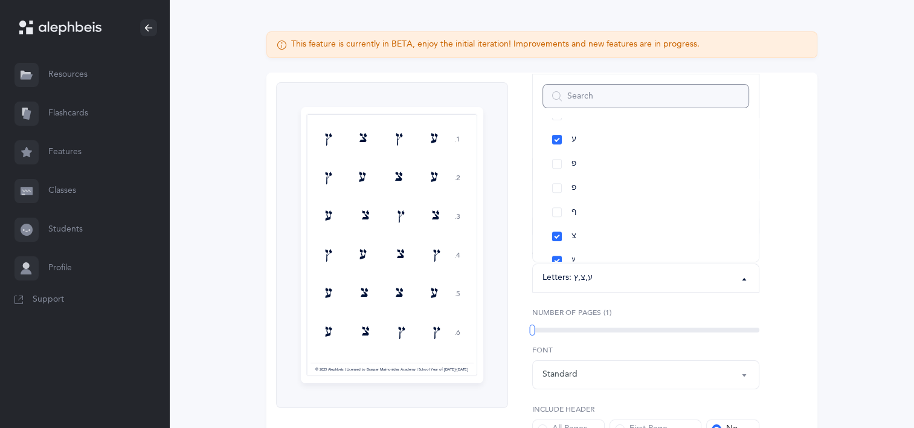
scroll to position [544, 0]
click at [581, 131] on link "ע" at bounding box center [646, 127] width 207 height 24
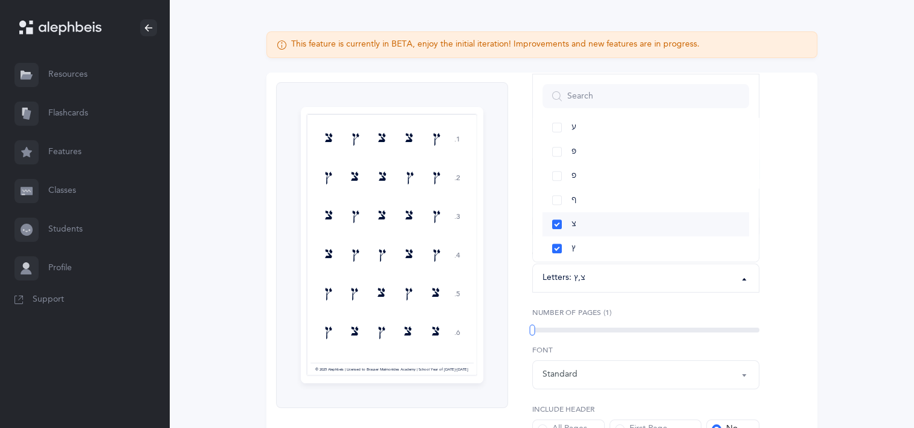
click at [578, 224] on link "צ" at bounding box center [646, 224] width 207 height 24
select select "22"
click at [578, 246] on link "ץ" at bounding box center [646, 248] width 207 height 24
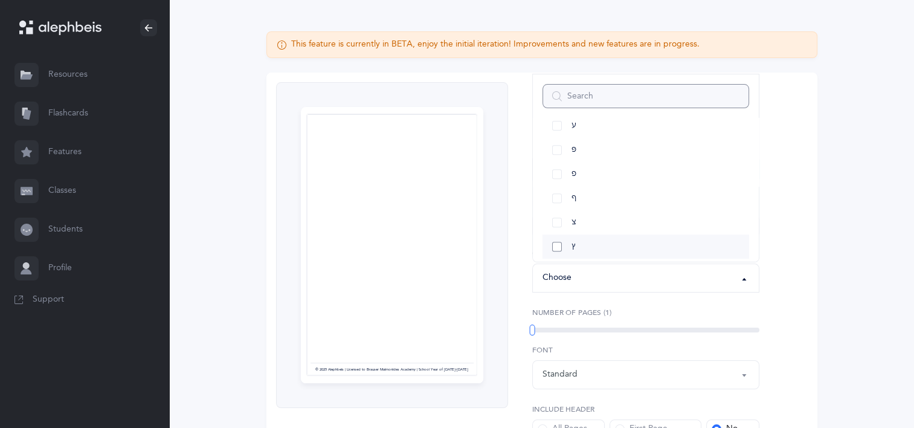
scroll to position [575, 0]
click at [617, 241] on link "ק" at bounding box center [646, 241] width 207 height 24
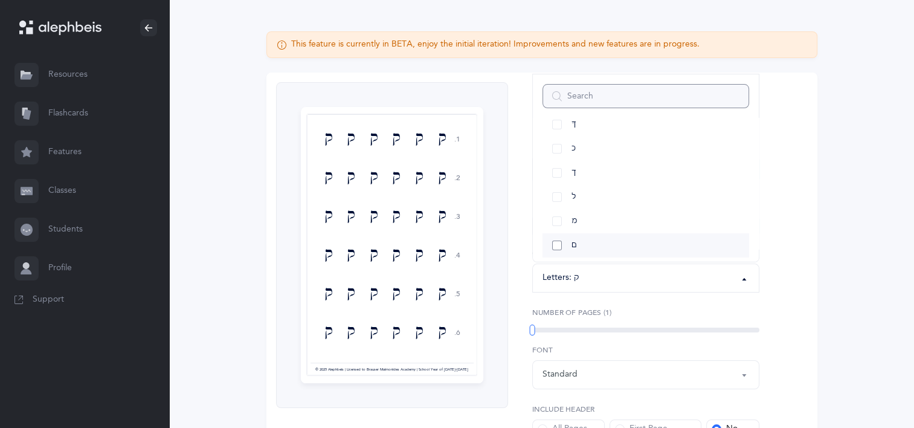
scroll to position [273, 0]
click at [595, 172] on link "ךּ" at bounding box center [646, 181] width 207 height 24
click at [589, 160] on link "כּ" at bounding box center [646, 156] width 207 height 24
click at [576, 208] on link "כ" at bounding box center [646, 205] width 207 height 24
click at [575, 221] on link "ך" at bounding box center [646, 229] width 207 height 24
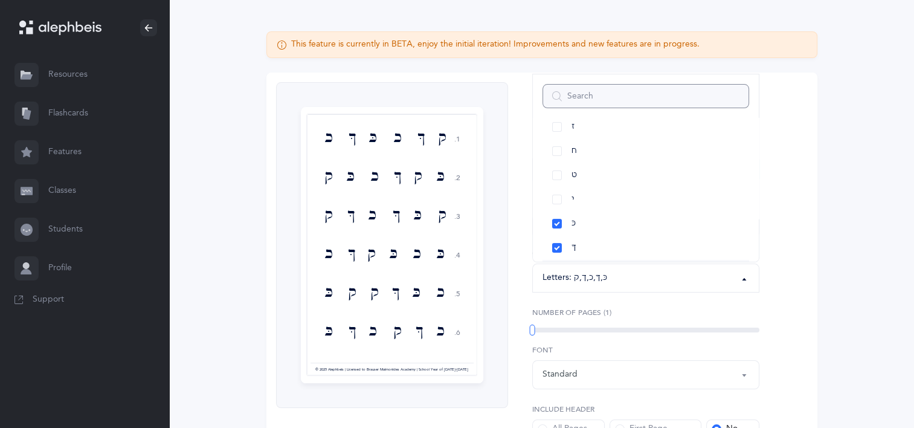
scroll to position [152, 0]
click at [582, 201] on link "ח" at bounding box center [646, 205] width 207 height 24
select select "8"
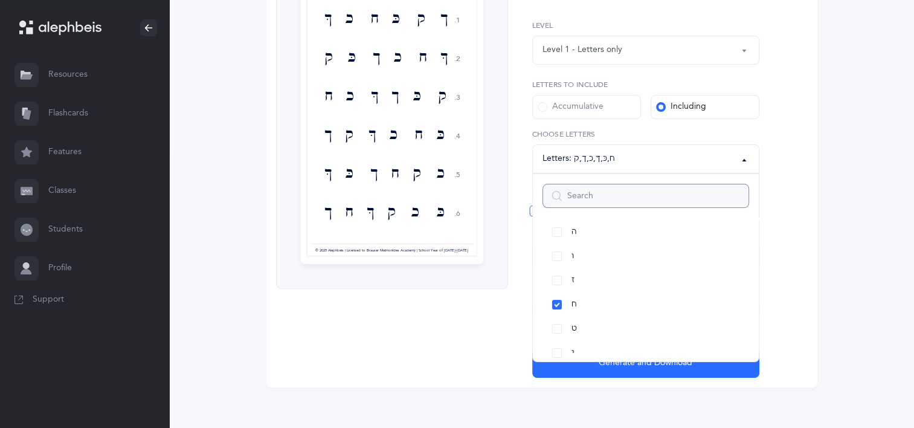
scroll to position [209, 0]
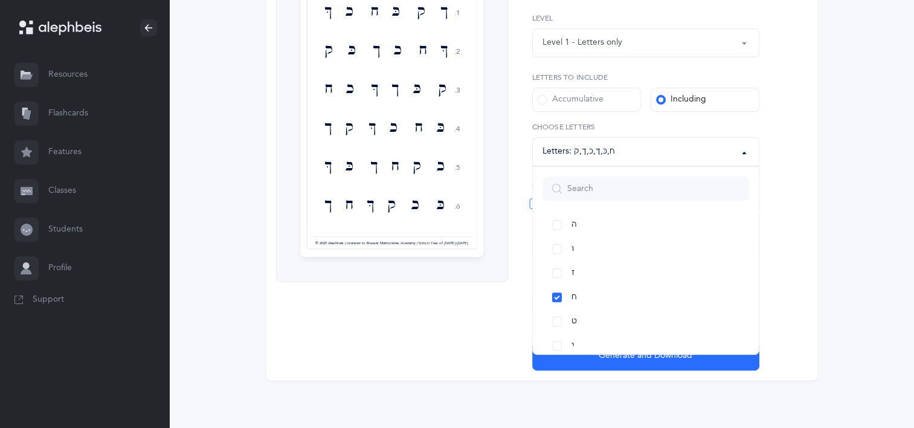
click at [873, 254] on div "This feature is currently in BETA, enjoy the initial iteration! Improvements an…" at bounding box center [541, 149] width 745 height 557
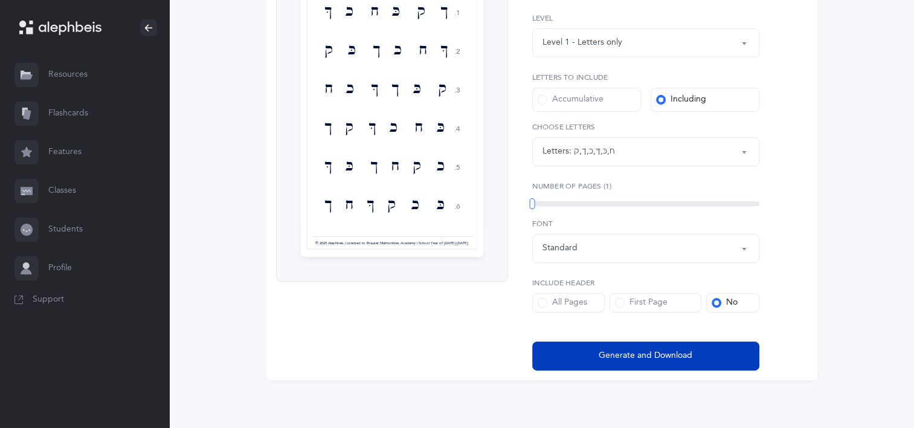
click at [713, 355] on button "Generate and Download" at bounding box center [645, 355] width 227 height 29
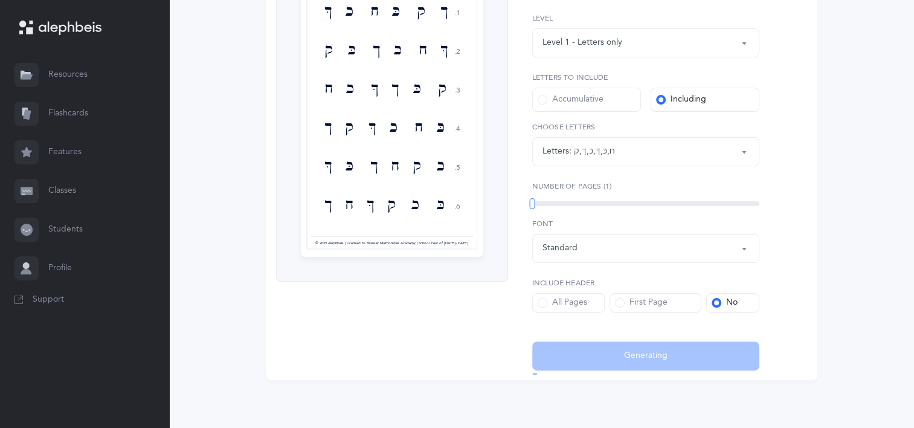
select select "8"
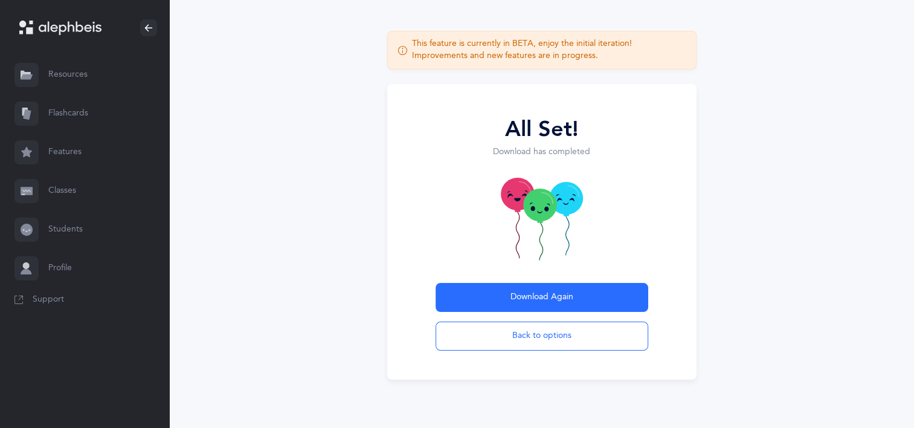
scroll to position [51, 0]
click at [529, 341] on button "Back to options" at bounding box center [542, 336] width 213 height 29
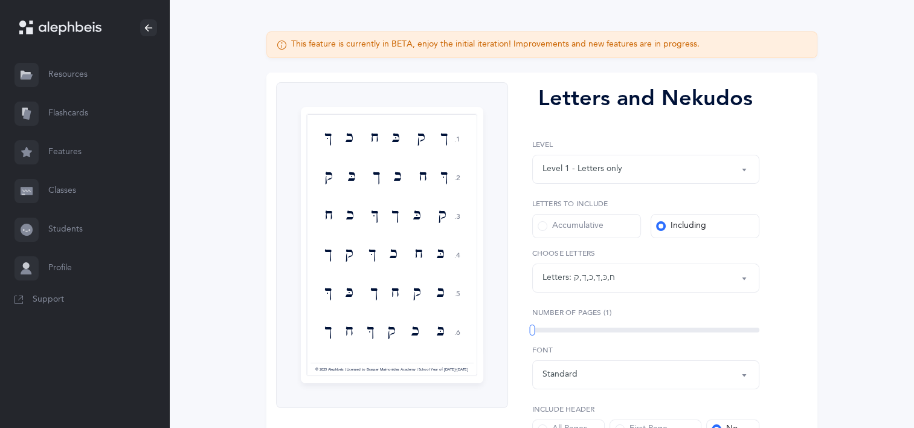
click at [631, 274] on div "Letters: ח , כּ , ךּ , כ , ך , ק" at bounding box center [646, 278] width 207 height 21
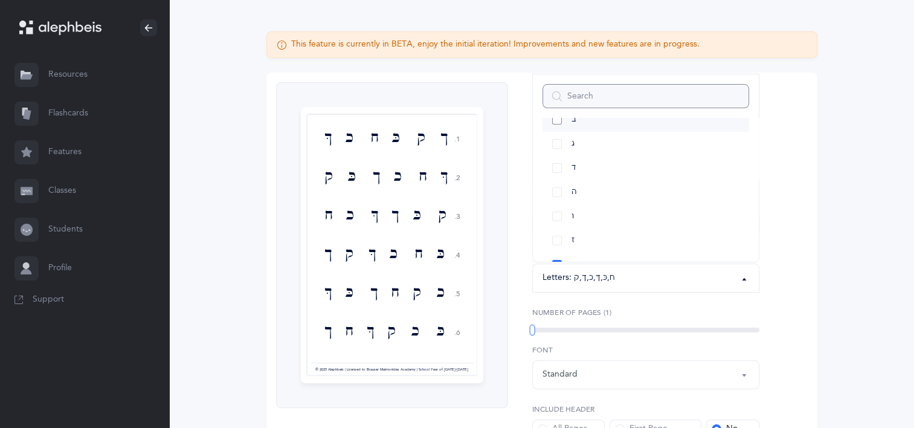
scroll to position [121, 0]
click at [600, 232] on link "ח" at bounding box center [646, 236] width 207 height 24
click at [595, 190] on link "כּ" at bounding box center [646, 188] width 207 height 24
click at [595, 207] on link "ךּ" at bounding box center [646, 212] width 207 height 24
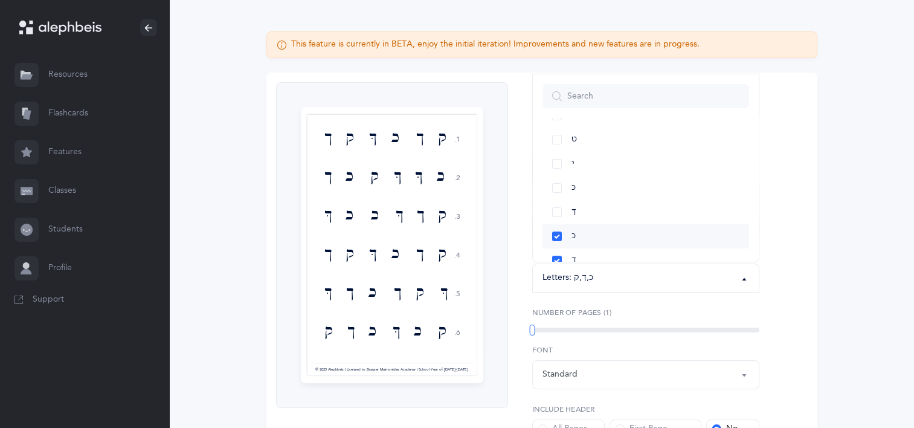
click at [598, 226] on link "כ" at bounding box center [646, 236] width 207 height 24
click at [596, 209] on link "ך" at bounding box center [646, 200] width 207 height 24
select select "24"
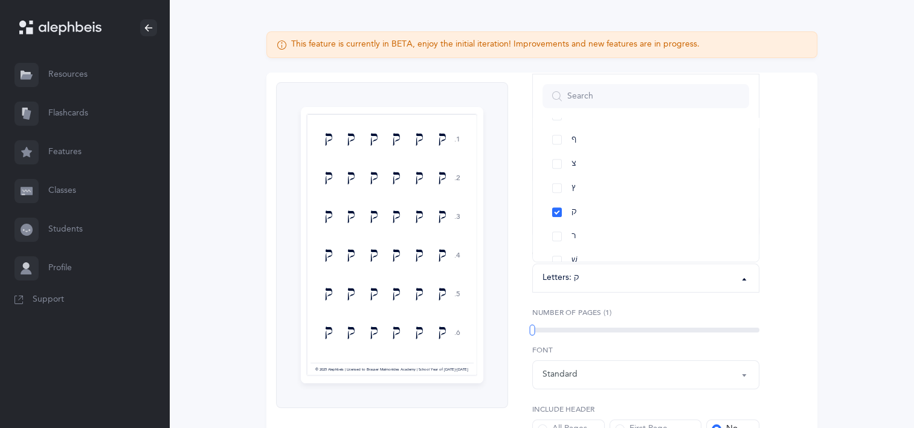
click at [584, 205] on link "ק" at bounding box center [646, 212] width 207 height 24
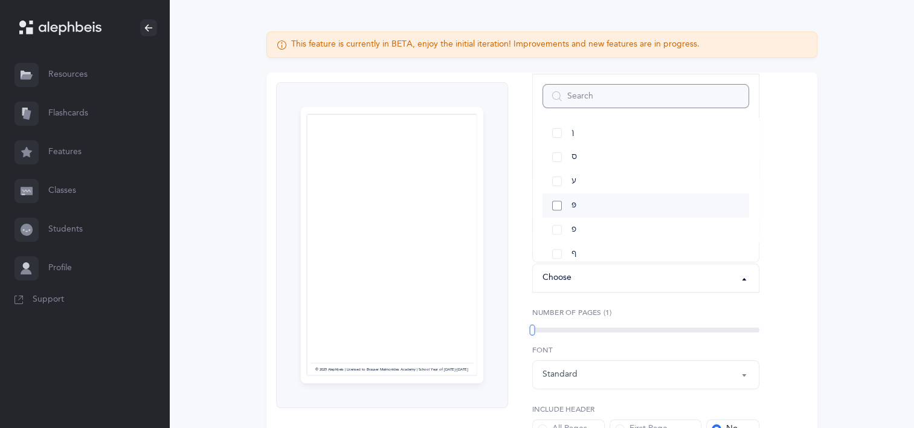
scroll to position [455, 0]
click at [580, 167] on link "ן" at bounding box center [646, 169] width 207 height 24
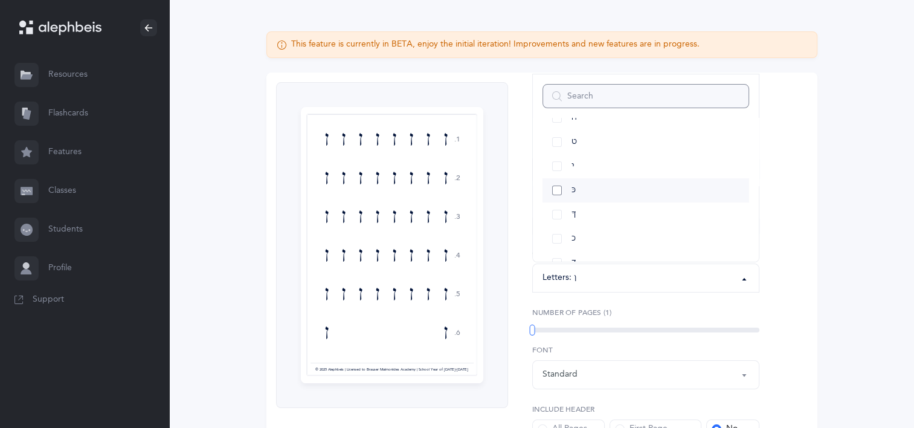
scroll to position [213, 0]
click at [599, 189] on link "י" at bounding box center [646, 193] width 207 height 24
click at [594, 153] on link "ו" at bounding box center [646, 156] width 207 height 24
select select "6"
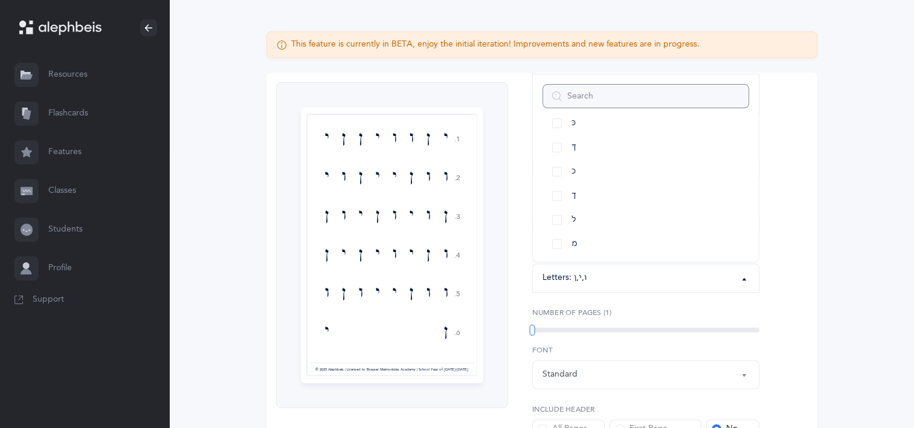
scroll to position [334, 0]
click at [592, 242] on link "ם" at bounding box center [646, 241] width 207 height 24
click at [591, 192] on link "ס" at bounding box center [646, 193] width 207 height 24
click at [804, 265] on div "Letters and Nekudos 1. 2. 3. 4. 5. 6. ס ו ם י ן ן ם ו ס י י ן ו ס ם ו י ם ס ן ו…" at bounding box center [542, 290] width 551 height 434
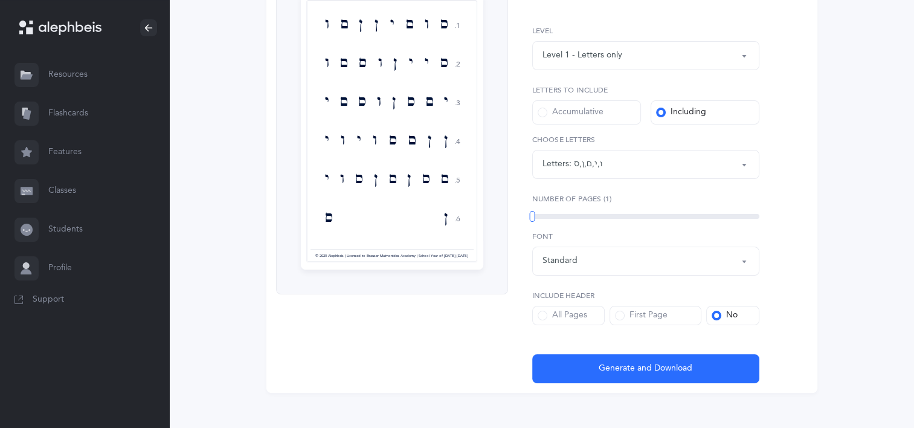
scroll to position [204, 0]
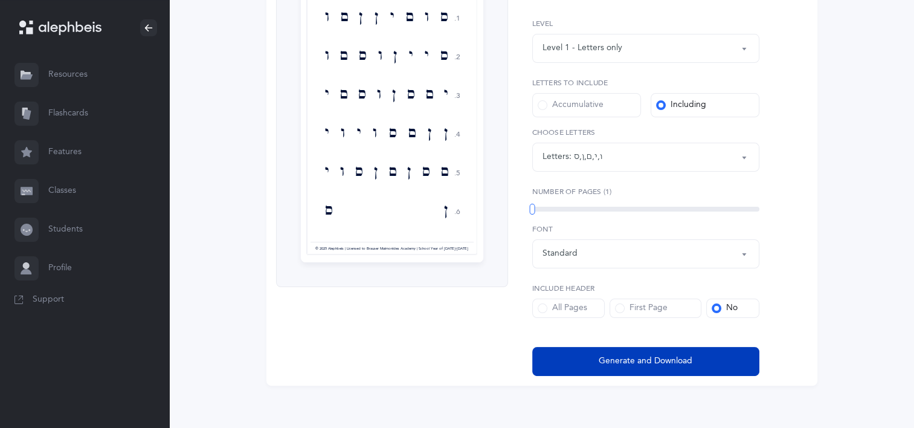
click at [672, 361] on span "Generate and Download" at bounding box center [646, 361] width 94 height 13
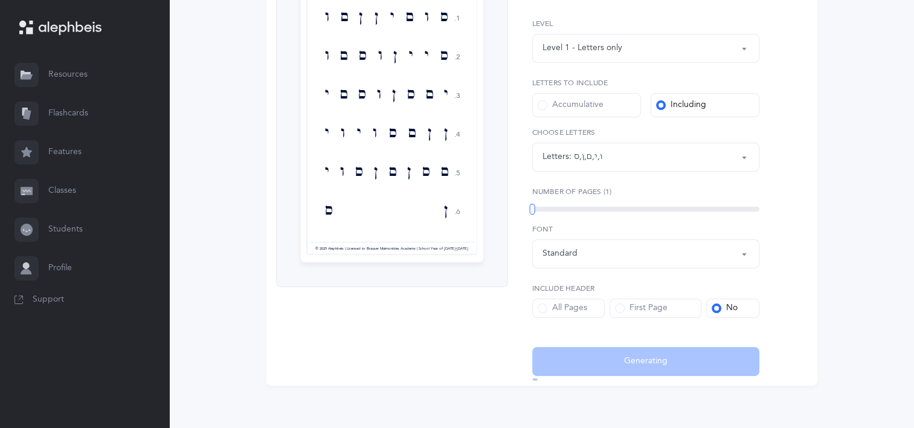
select select "6"
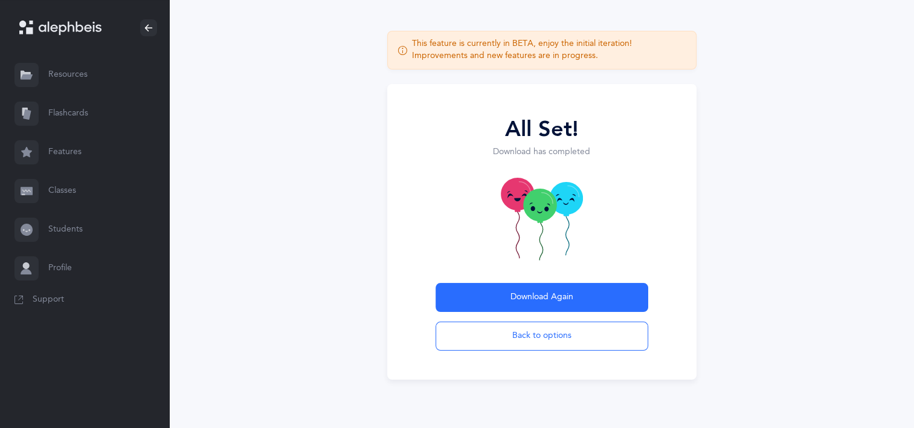
scroll to position [51, 0]
